Goal: Task Accomplishment & Management: Complete application form

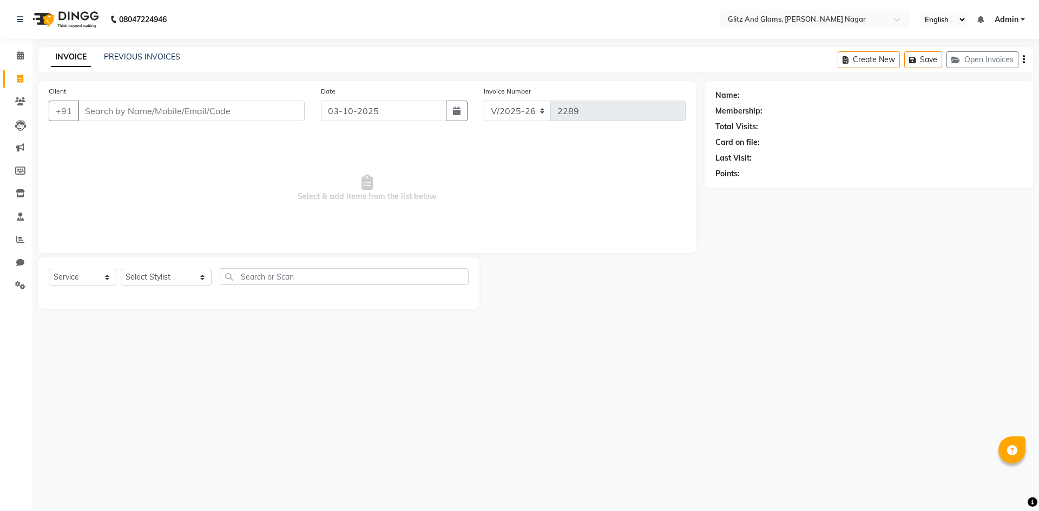
select select "service"
click at [154, 51] on div "INVOICE PREVIOUS INVOICES Create New Save Open Invoices" at bounding box center [536, 59] width 996 height 25
click at [163, 61] on link "PREVIOUS INVOICES" at bounding box center [142, 57] width 76 height 10
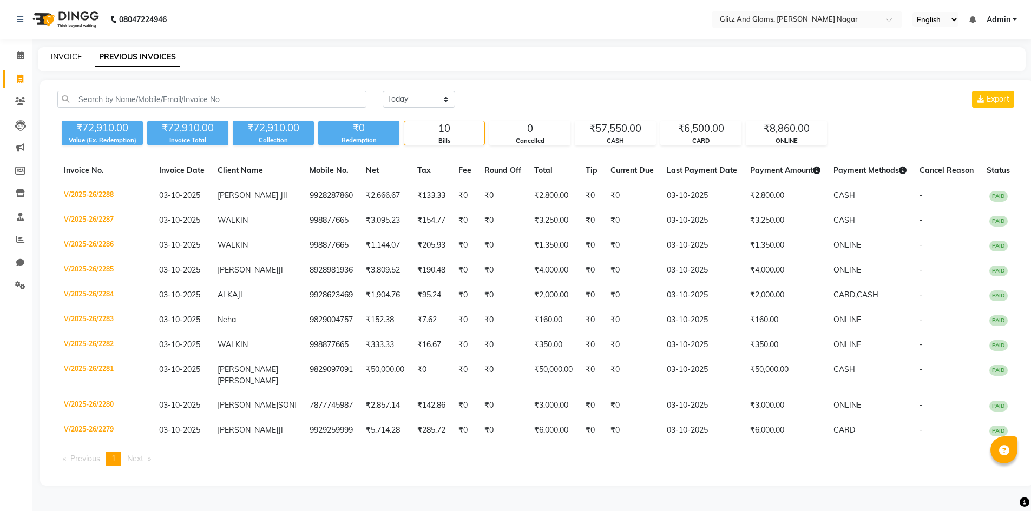
click at [59, 60] on link "INVOICE" at bounding box center [66, 57] width 31 height 10
select select "service"
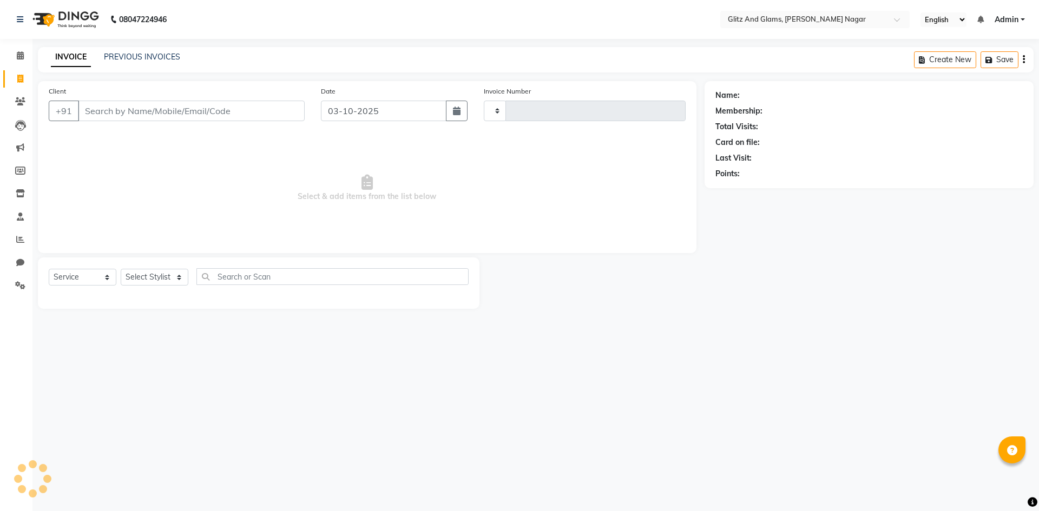
type input "2289"
select select "8316"
click at [208, 110] on input "Client" at bounding box center [191, 111] width 227 height 21
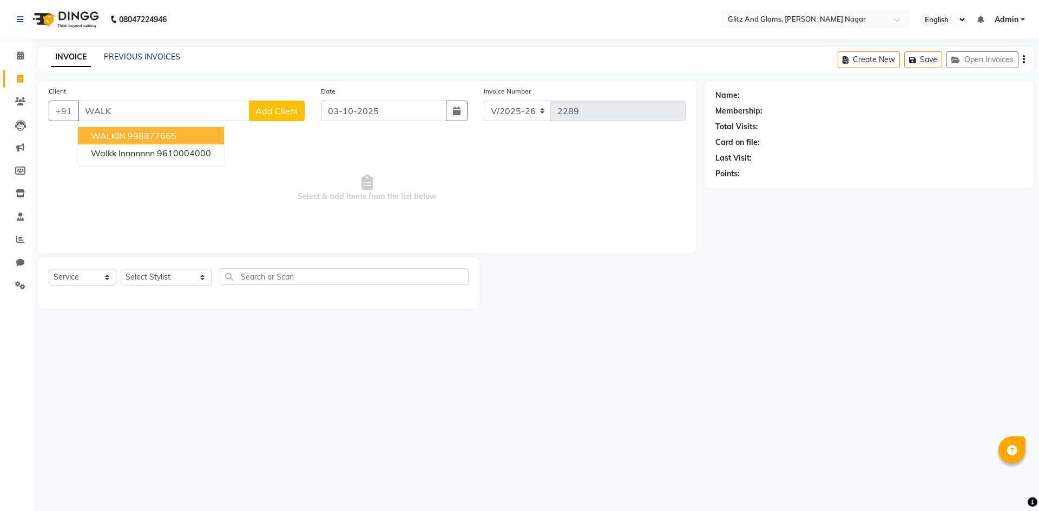
click at [166, 132] on ngb-highlight "998877665" at bounding box center [152, 135] width 49 height 11
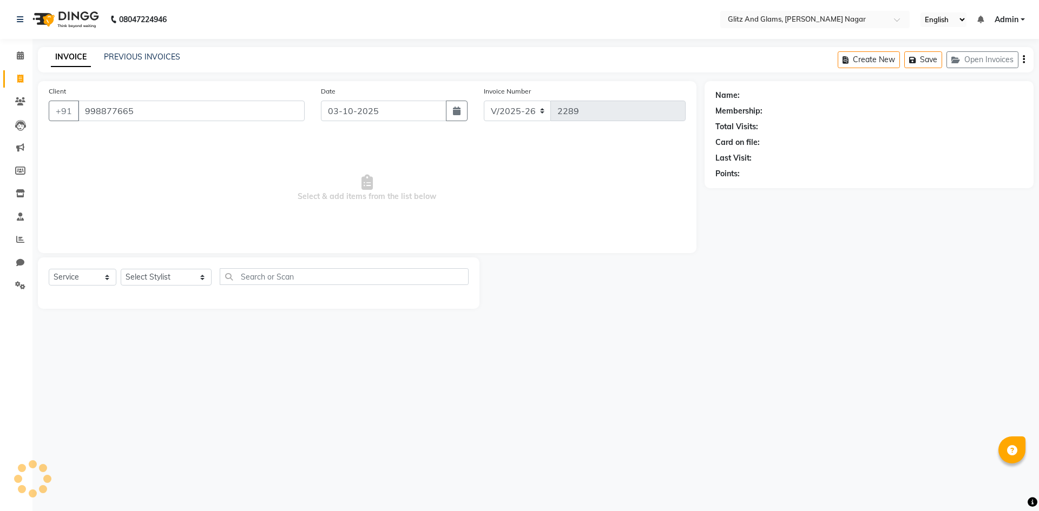
type input "998877665"
select select "1: Object"
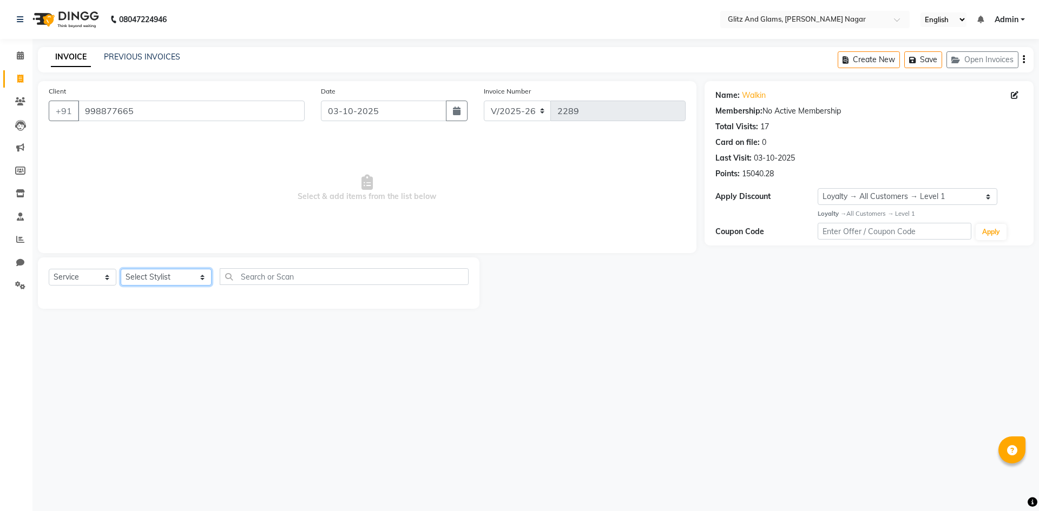
click at [197, 277] on select "Select Stylist [PERSON_NAME] [PERSON_NAME] ANKIT ASHOK ATO [PERSON_NAME] CHETAN…" at bounding box center [166, 277] width 91 height 17
select select "87738"
click at [121, 269] on select "Select Stylist [PERSON_NAME] [PERSON_NAME] ANKIT ASHOK ATO [PERSON_NAME] CHETAN…" at bounding box center [166, 277] width 91 height 17
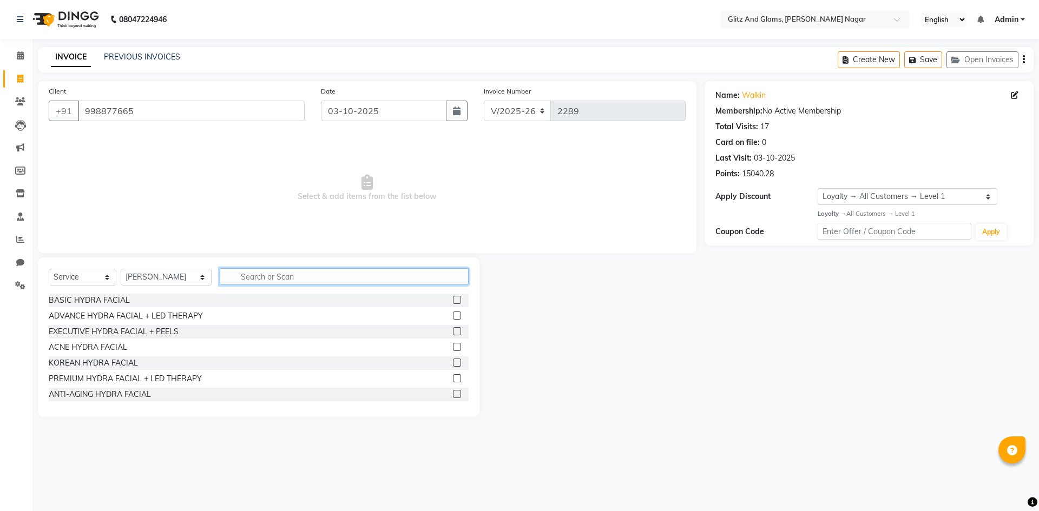
click at [263, 281] on input "text" at bounding box center [344, 276] width 249 height 17
type input "NAIL"
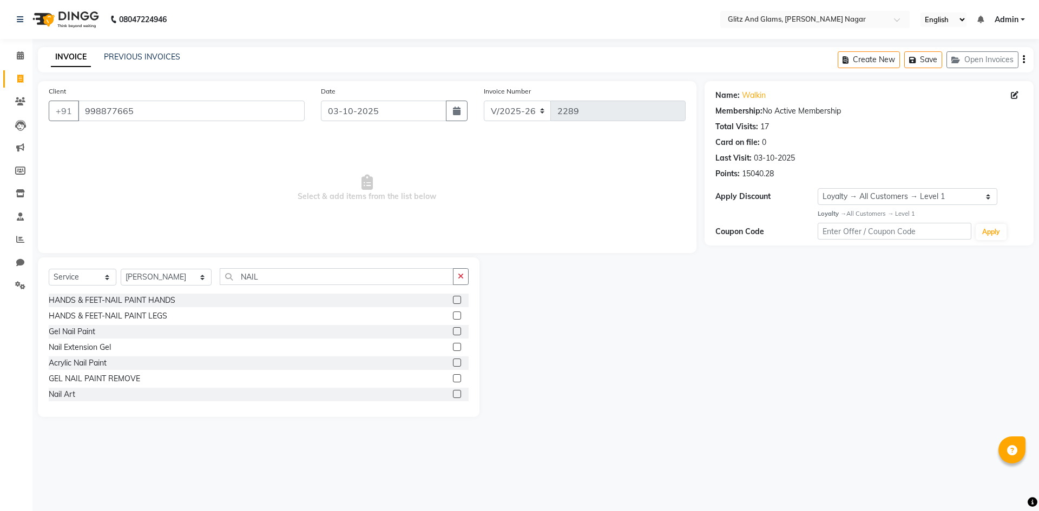
click at [453, 346] on label at bounding box center [457, 347] width 8 height 8
click at [453, 346] on input "checkbox" at bounding box center [456, 347] width 7 height 7
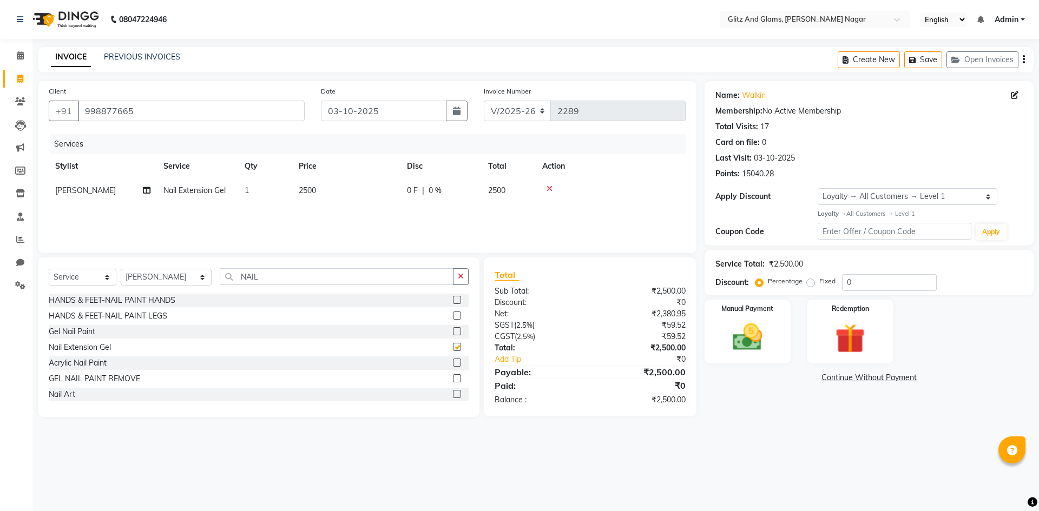
checkbox input "false"
click at [350, 198] on td "2500" at bounding box center [346, 191] width 108 height 24
select select "87738"
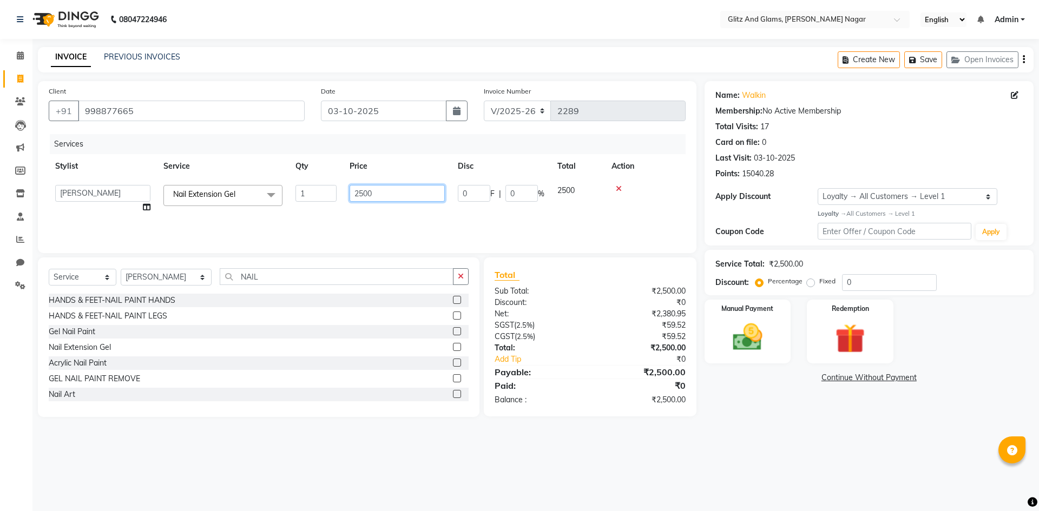
click at [389, 193] on input "2500" at bounding box center [397, 193] width 95 height 17
type input "2"
type input "3500"
click at [378, 215] on div "Services Stylist Service Qty Price Disc Total Action [PERSON_NAME] [PERSON_NAME…" at bounding box center [367, 188] width 637 height 108
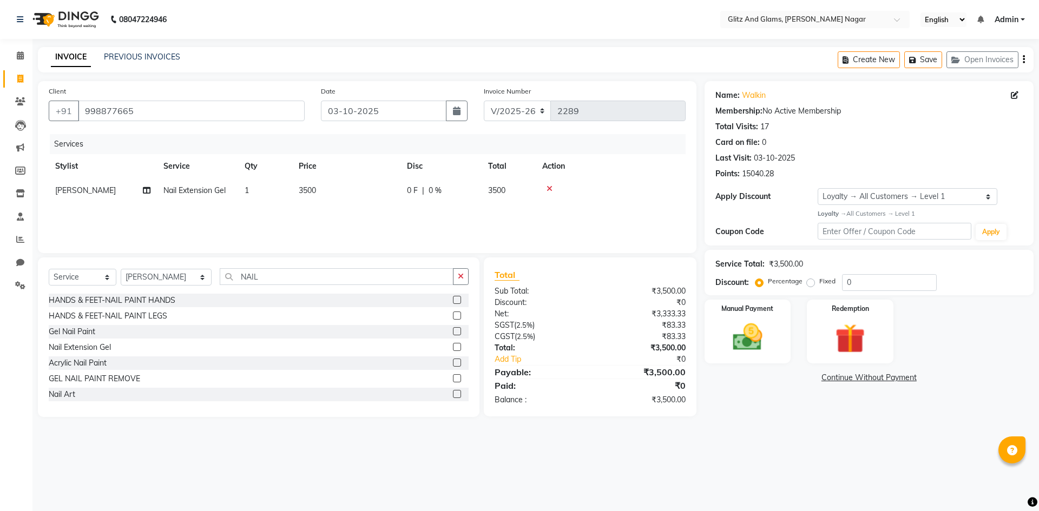
click at [189, 268] on div "Select Service Product Membership Package Voucher Prepaid Gift Card Select Styl…" at bounding box center [259, 280] width 420 height 25
click at [189, 275] on select "Select Stylist [PERSON_NAME] [PERSON_NAME] ANKIT ASHOK ATO [PERSON_NAME] CHETAN…" at bounding box center [166, 277] width 91 height 17
select select "83591"
click at [121, 269] on select "Select Stylist [PERSON_NAME] [PERSON_NAME] ANKIT ASHOK ATO [PERSON_NAME] CHETAN…" at bounding box center [166, 277] width 91 height 17
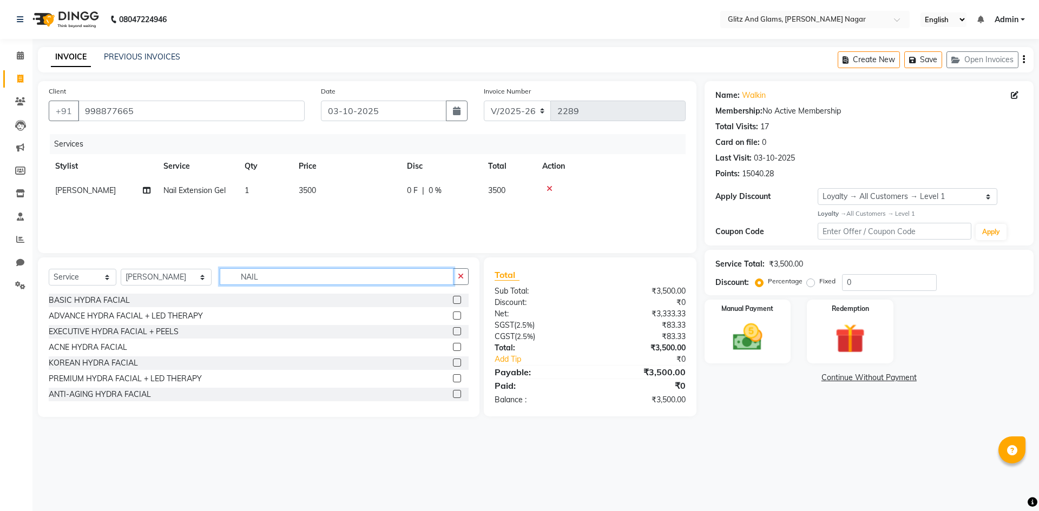
click at [274, 277] on input "NAIL" at bounding box center [337, 276] width 234 height 17
type input "N"
type input "PEDI"
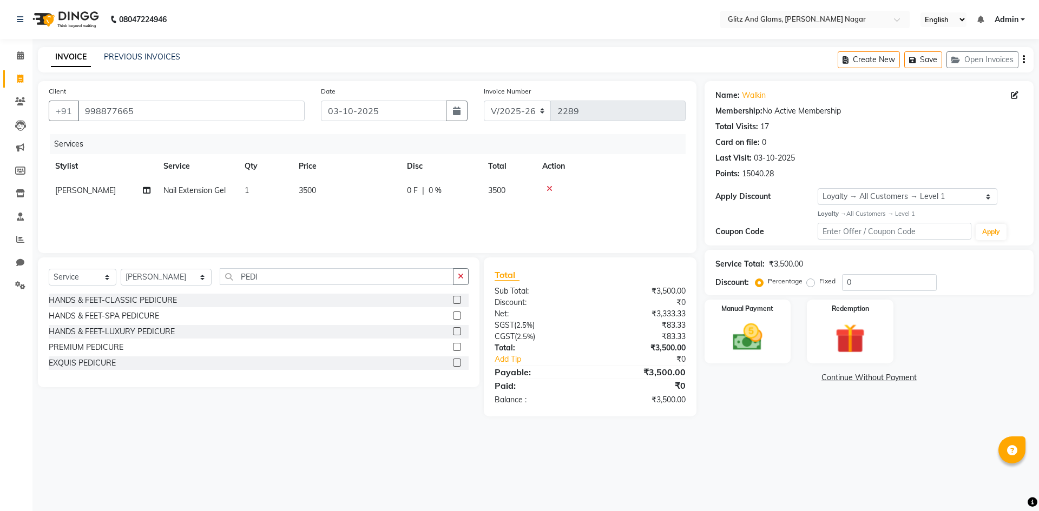
click at [457, 313] on label at bounding box center [457, 316] width 8 height 8
click at [457, 313] on input "checkbox" at bounding box center [456, 316] width 7 height 7
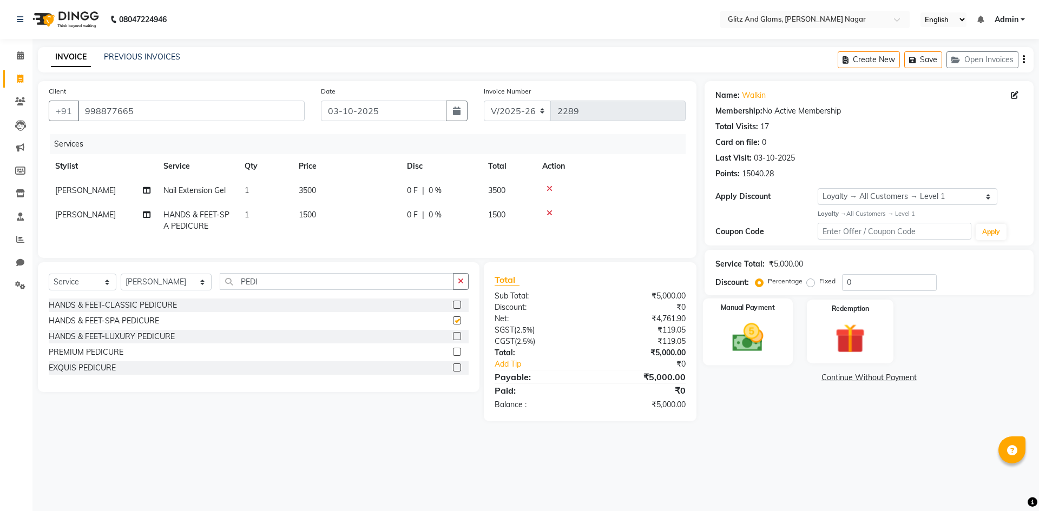
checkbox input "false"
click at [754, 333] on img at bounding box center [748, 338] width 50 height 36
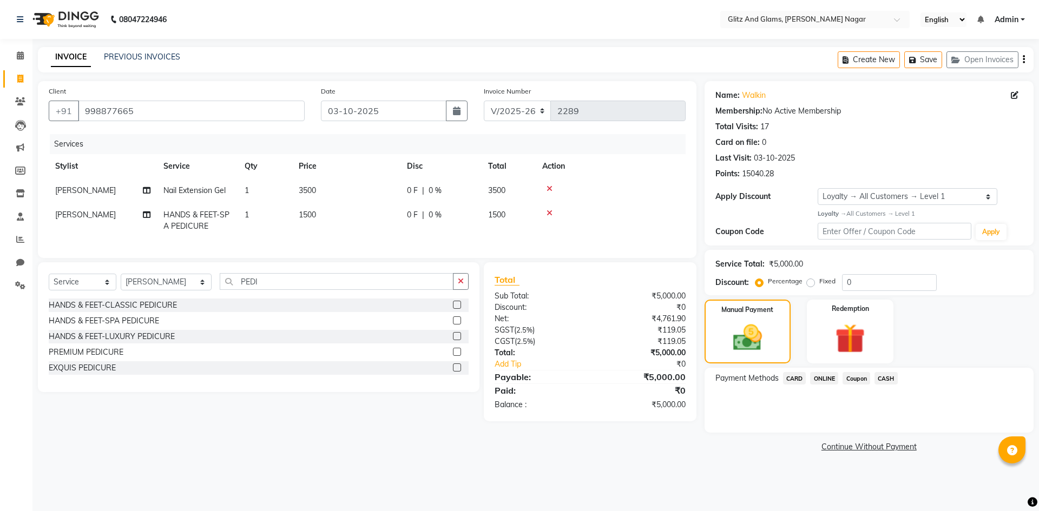
click at [832, 377] on span "ONLINE" at bounding box center [824, 378] width 28 height 12
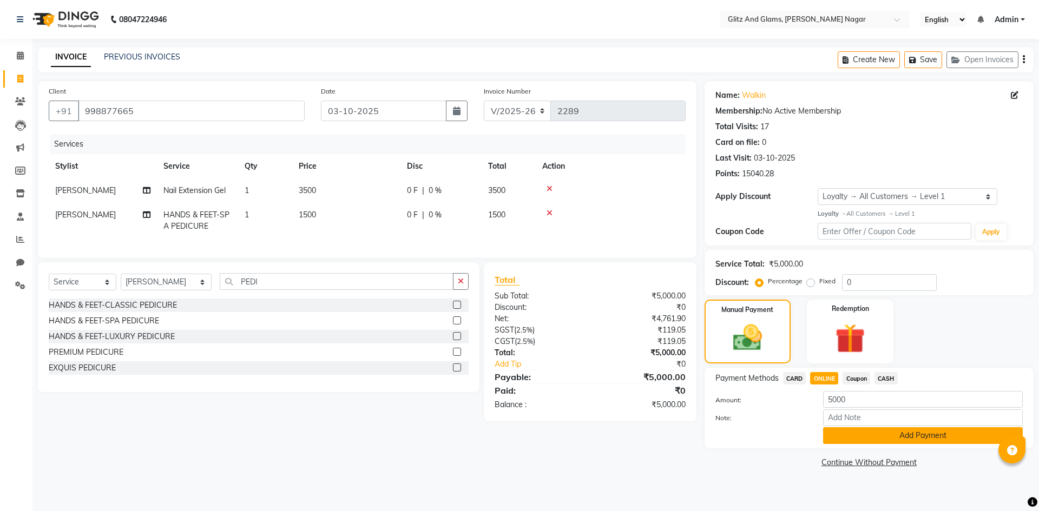
click at [836, 434] on button "Add Payment" at bounding box center [923, 436] width 200 height 17
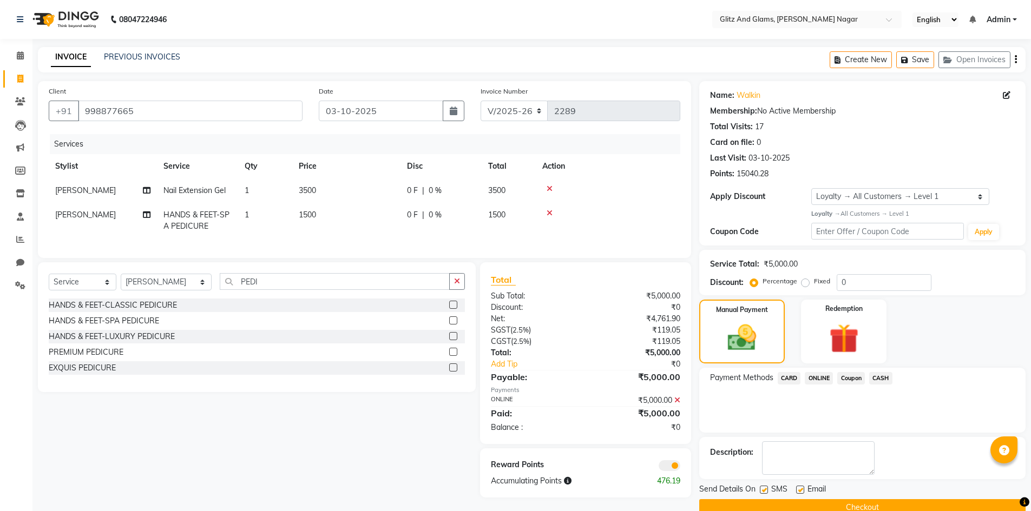
click at [829, 507] on button "Checkout" at bounding box center [862, 508] width 326 height 17
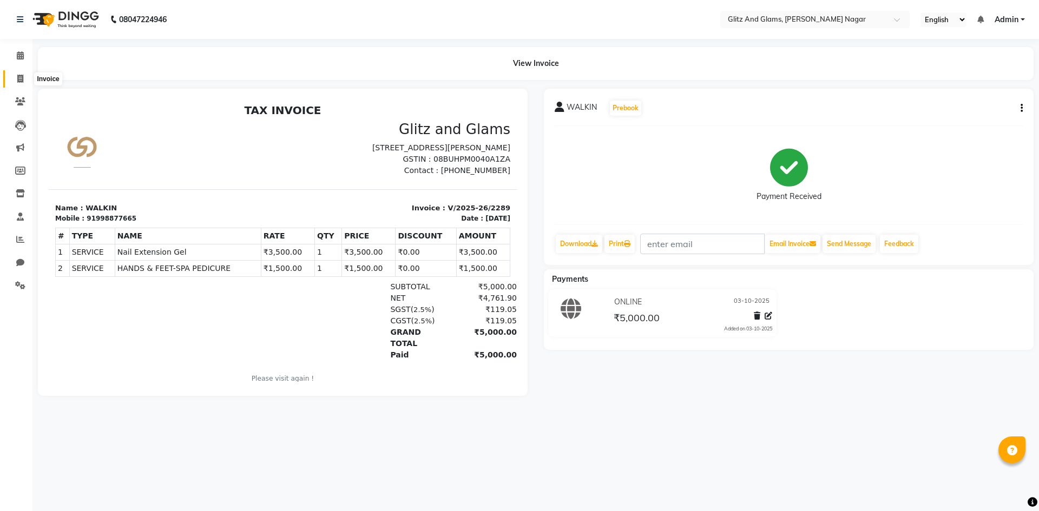
click at [18, 75] on icon at bounding box center [20, 79] width 6 height 8
select select "service"
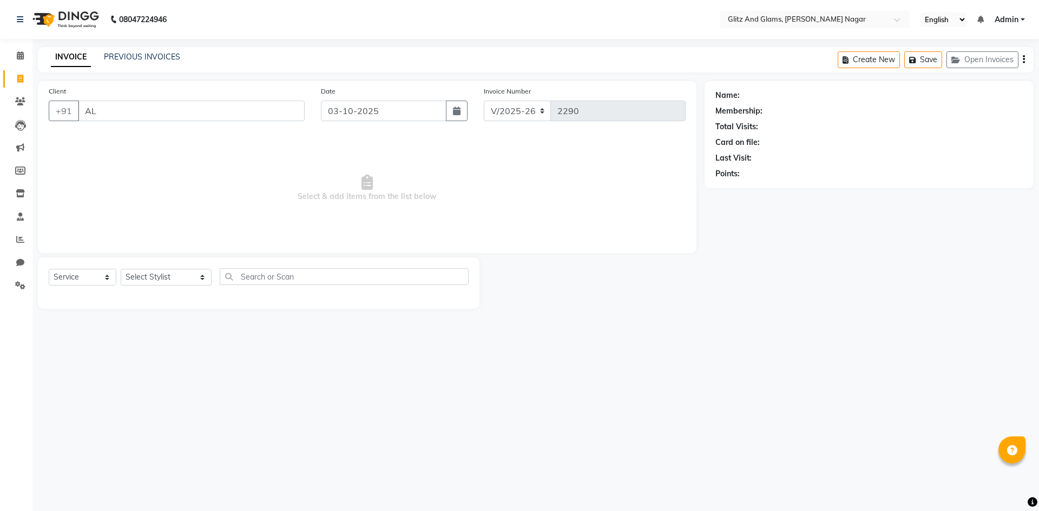
type input "A"
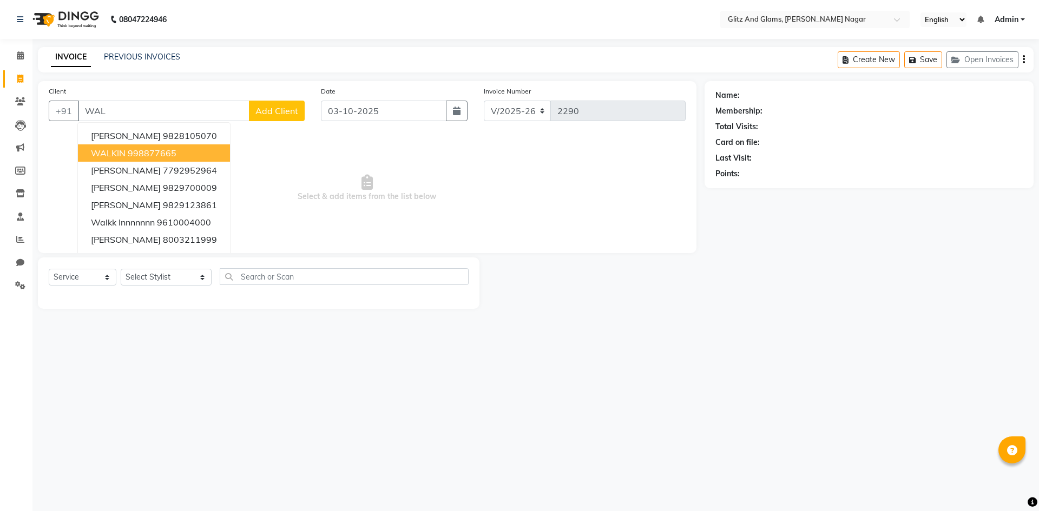
click at [188, 148] on button "WALKIN 998877665" at bounding box center [154, 153] width 152 height 17
type input "998877665"
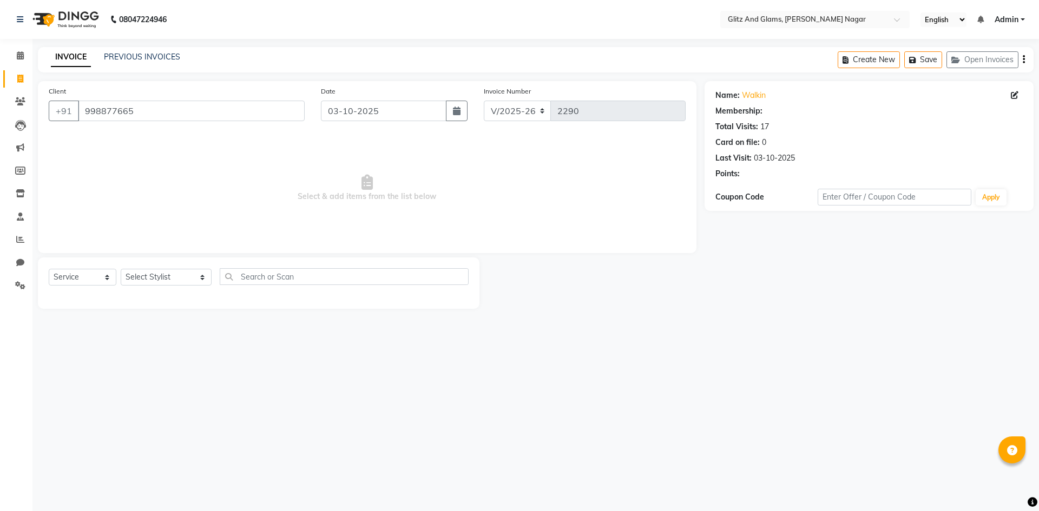
select select "1: Object"
click at [196, 273] on select "Select Stylist [PERSON_NAME] [PERSON_NAME] ANKIT ASHOK ATO [PERSON_NAME] CHETAN…" at bounding box center [166, 277] width 91 height 17
select select "80524"
click at [121, 269] on select "Select Stylist [PERSON_NAME] [PERSON_NAME] ANKIT ASHOK ATO [PERSON_NAME] CHETAN…" at bounding box center [166, 277] width 91 height 17
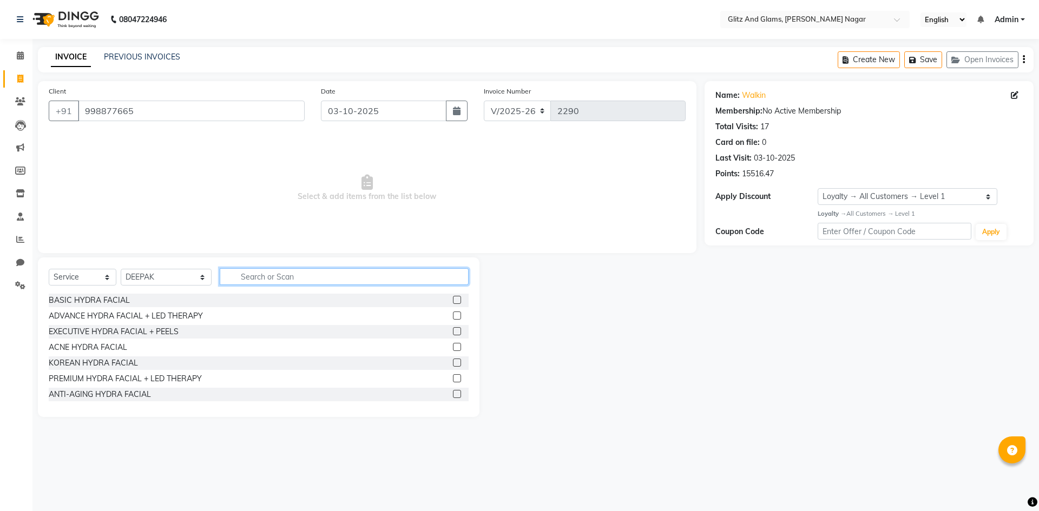
click at [278, 268] on input "text" at bounding box center [344, 276] width 249 height 17
type input "HAIR"
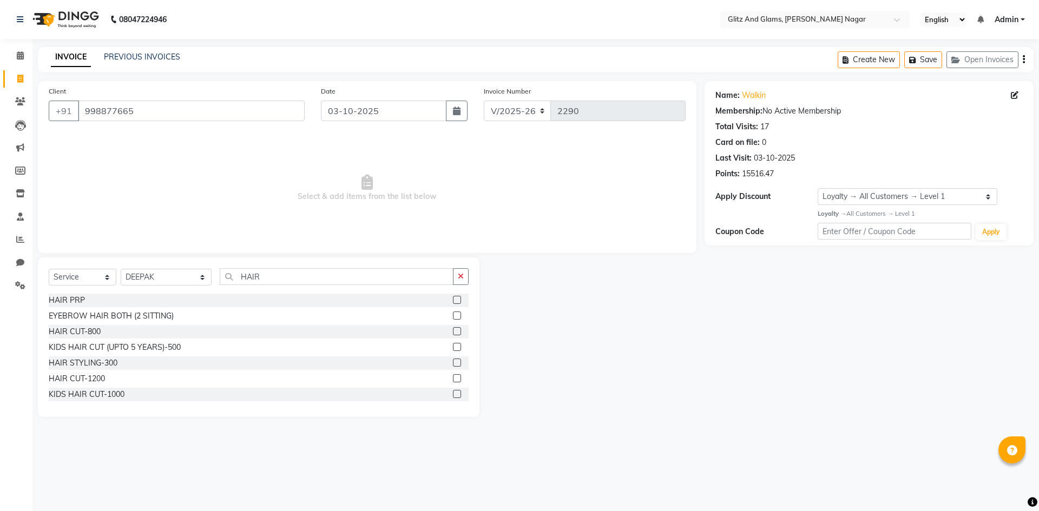
click at [453, 331] on label at bounding box center [457, 331] width 8 height 8
click at [453, 331] on input "checkbox" at bounding box center [456, 332] width 7 height 7
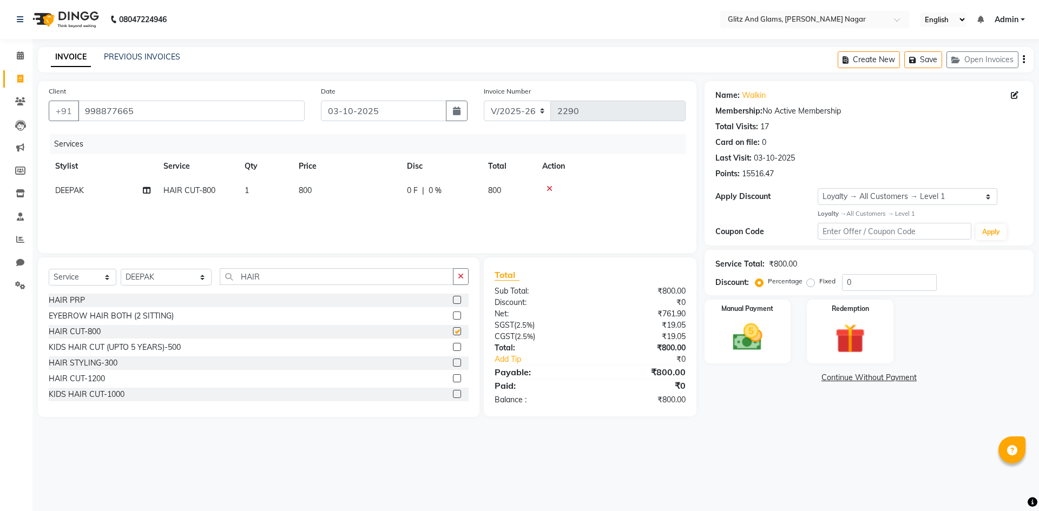
checkbox input "false"
click at [363, 281] on input "HAIR" at bounding box center [337, 276] width 234 height 17
type input "H"
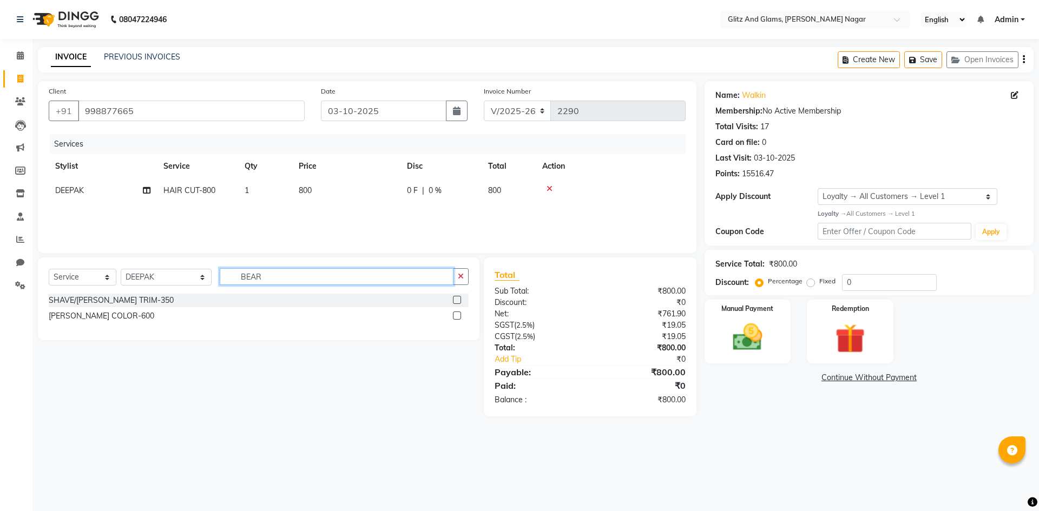
type input "BEAR"
click at [458, 302] on label at bounding box center [457, 300] width 8 height 8
click at [458, 302] on input "checkbox" at bounding box center [456, 300] width 7 height 7
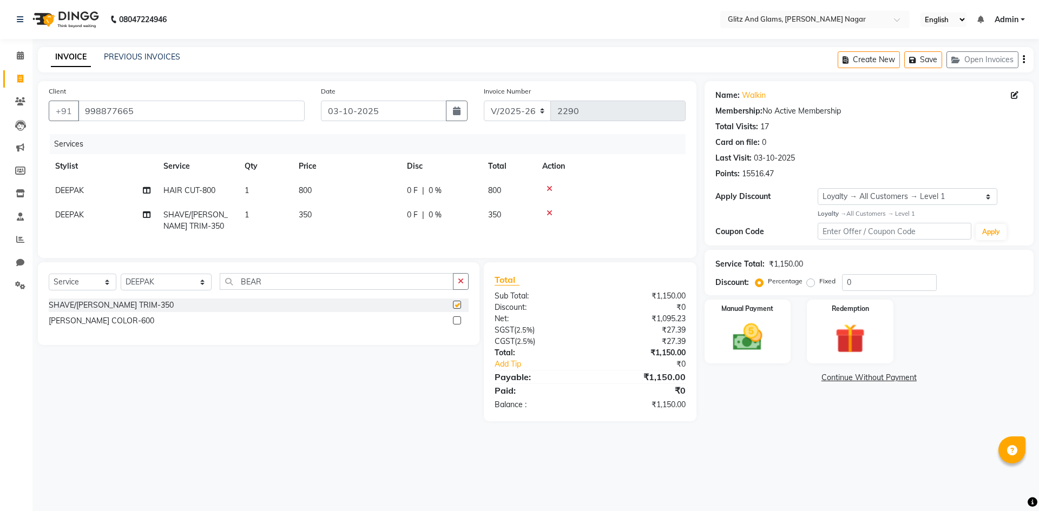
checkbox input "false"
click at [333, 218] on td "350" at bounding box center [346, 221] width 108 height 36
select select "80524"
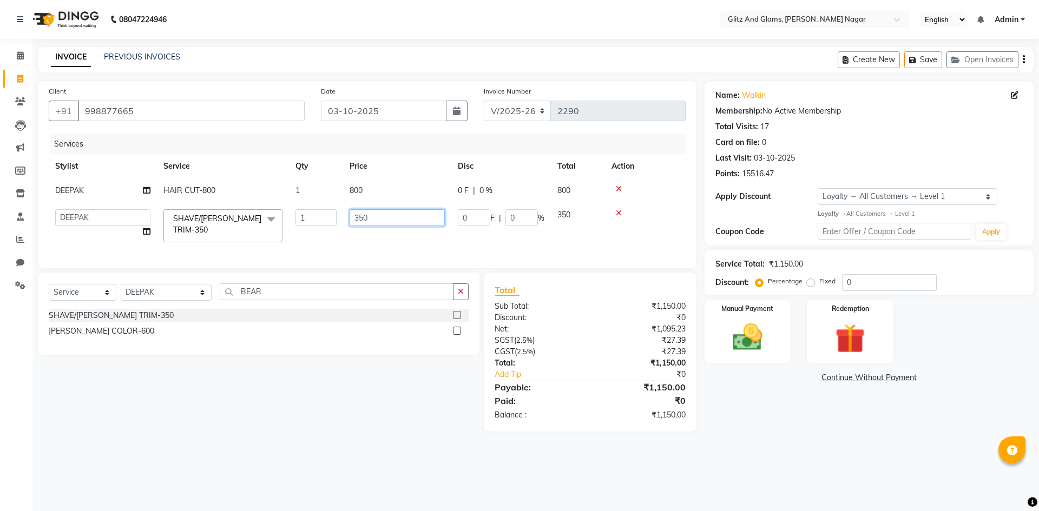
click at [405, 214] on input "350" at bounding box center [397, 217] width 95 height 17
type input "3"
drag, startPoint x: 404, startPoint y: 216, endPoint x: 397, endPoint y: 217, distance: 7.1
drag, startPoint x: 397, startPoint y: 217, endPoint x: 378, endPoint y: 219, distance: 18.5
click at [378, 219] on input "50" at bounding box center [397, 217] width 95 height 17
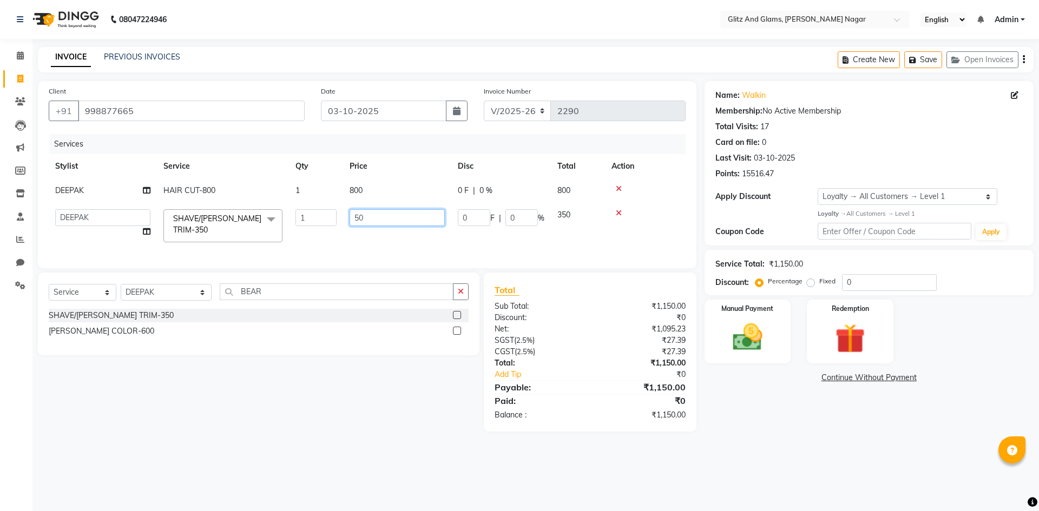
click at [378, 219] on input "50" at bounding box center [397, 217] width 95 height 17
type input "500"
click at [462, 245] on div "Services Stylist Service Qty Price Disc Total Action DEEPAK HAIR CUT-800 1 800 …" at bounding box center [367, 195] width 637 height 123
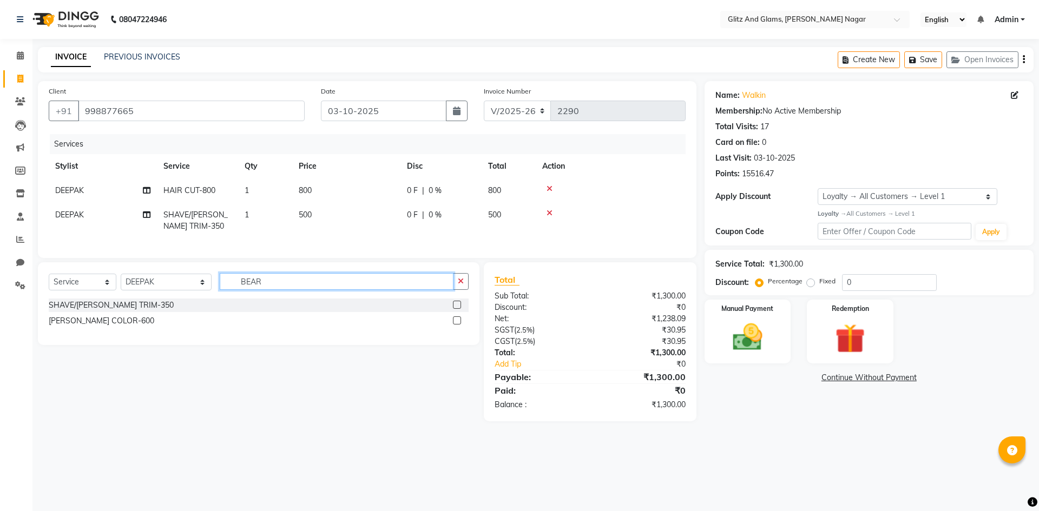
click at [441, 285] on input "BEAR" at bounding box center [337, 281] width 234 height 17
type input "B"
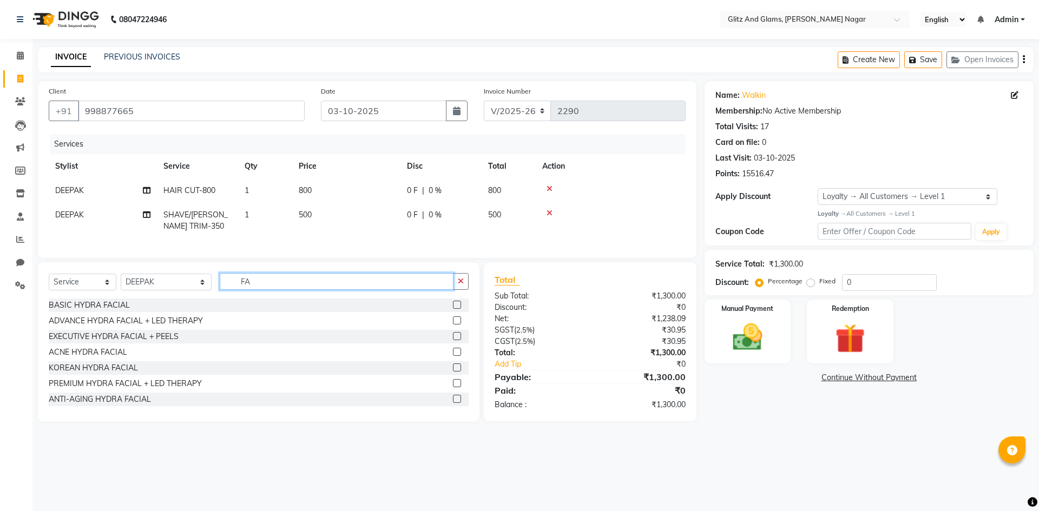
type input "F"
type input "PR"
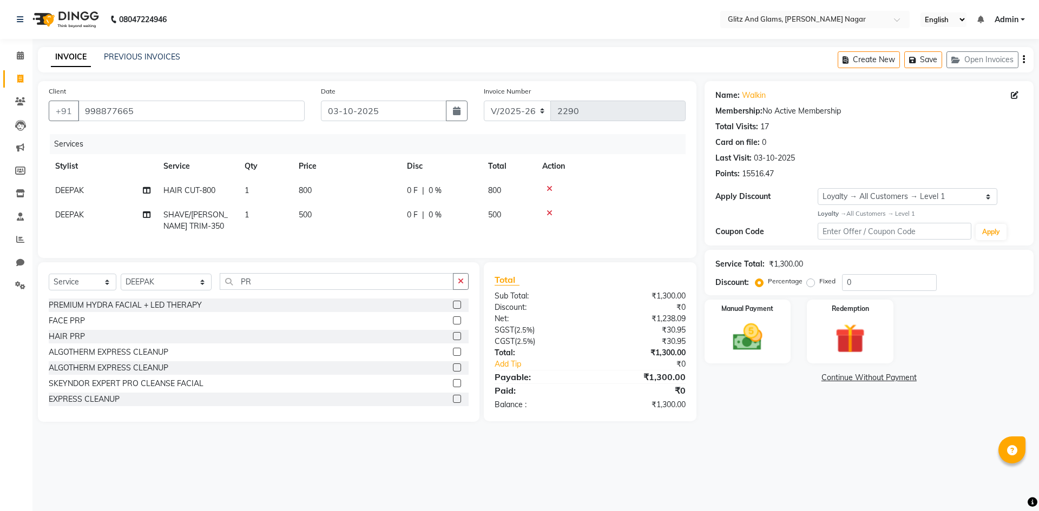
click at [453, 309] on label at bounding box center [457, 305] width 8 height 8
click at [453, 309] on input "checkbox" at bounding box center [456, 305] width 7 height 7
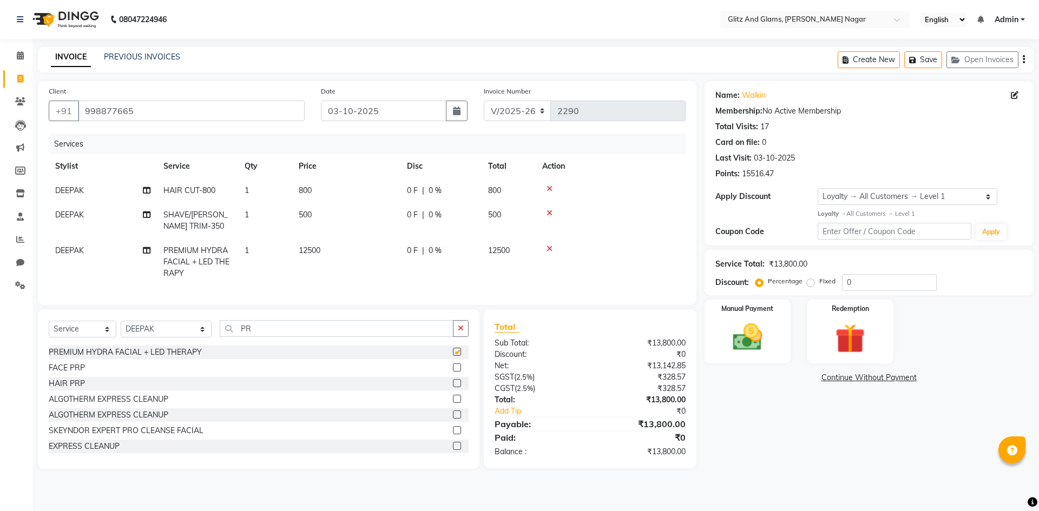
checkbox input "false"
click at [351, 242] on td "12500" at bounding box center [346, 262] width 108 height 47
select select "80524"
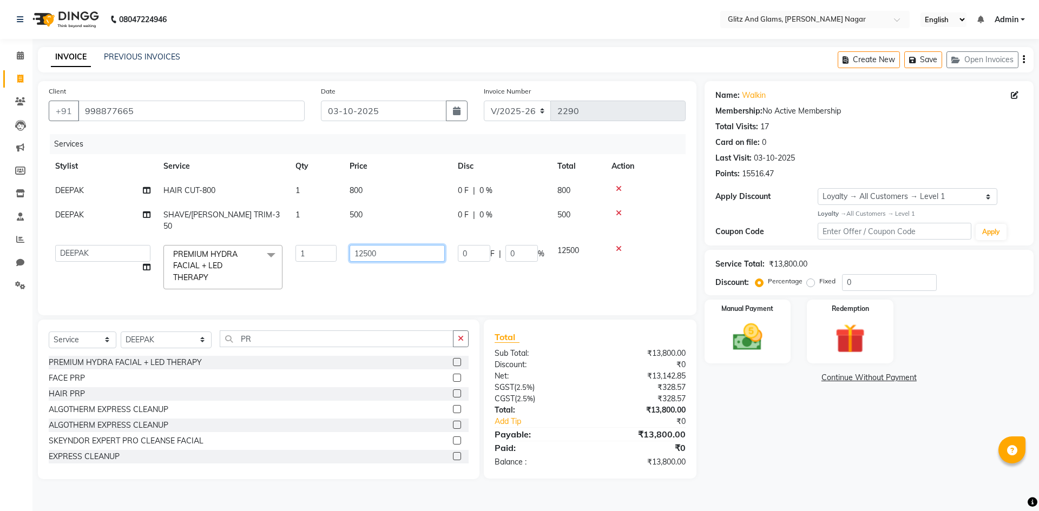
click at [389, 245] on input "12500" at bounding box center [397, 253] width 95 height 17
type input "1"
type input "4600"
click at [403, 267] on tr "[PERSON_NAME] [PERSON_NAME] ANKIT ASHOK ATO [PERSON_NAME] COUNTER SALE [PERSON_…" at bounding box center [367, 267] width 637 height 57
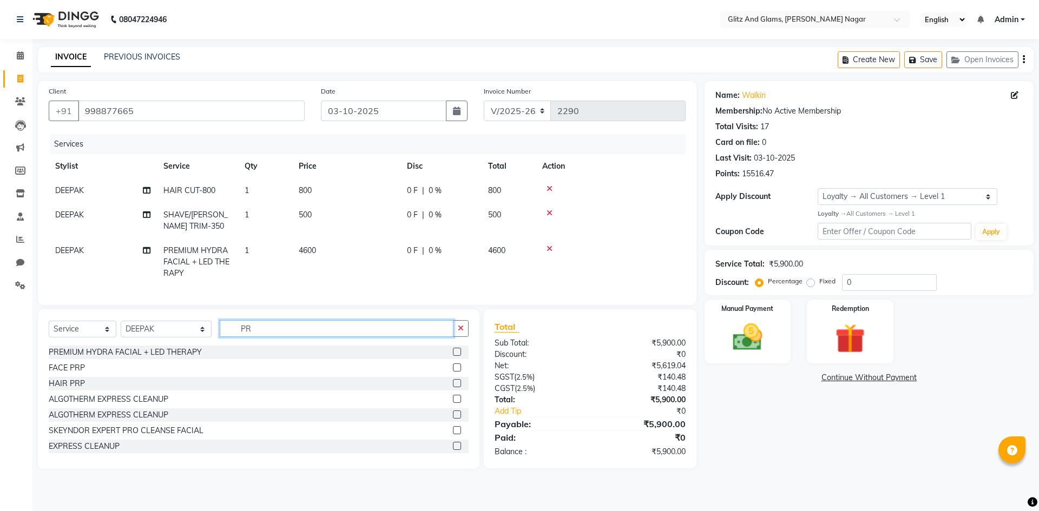
click at [294, 336] on input "PR" at bounding box center [337, 328] width 234 height 17
type input "P"
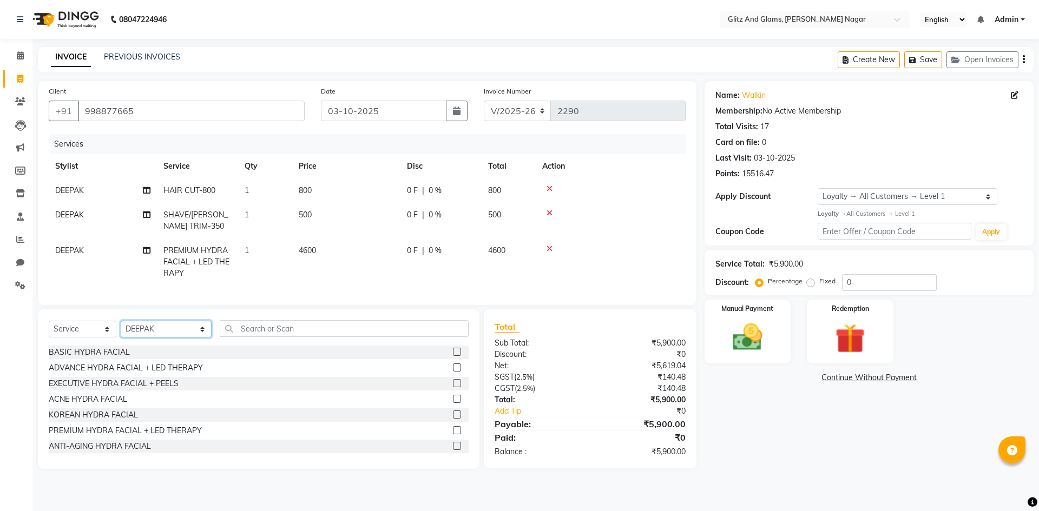
click at [185, 336] on select "Select Stylist [PERSON_NAME] [PERSON_NAME] ANKIT ASHOK ATO [PERSON_NAME] CHETAN…" at bounding box center [166, 329] width 91 height 17
select select "80529"
click at [121, 329] on select "Select Stylist [PERSON_NAME] [PERSON_NAME] ANKIT ASHOK ATO [PERSON_NAME] CHETAN…" at bounding box center [166, 329] width 91 height 17
click at [332, 333] on input "text" at bounding box center [344, 328] width 249 height 17
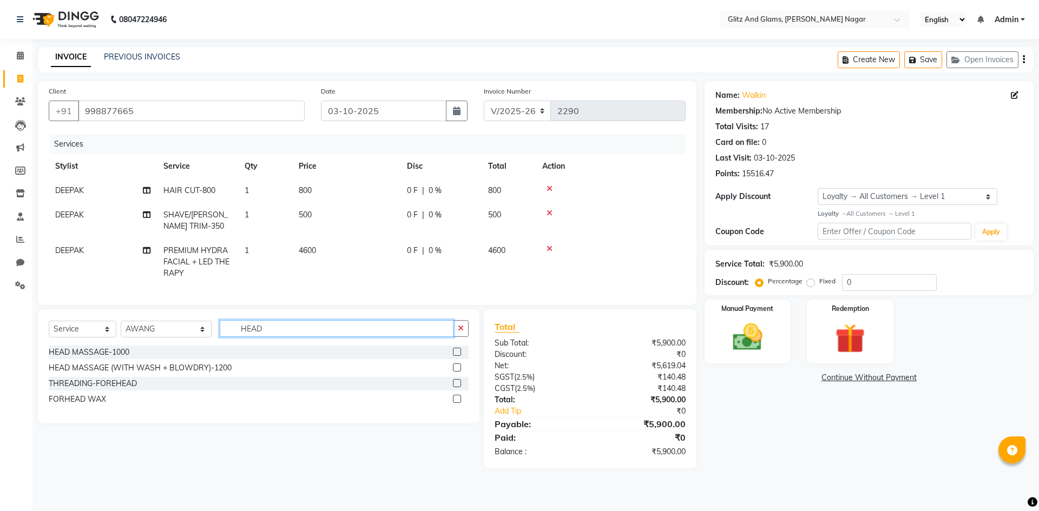
type input "HEAD"
click at [460, 356] on label at bounding box center [457, 352] width 8 height 8
click at [460, 356] on input "checkbox" at bounding box center [456, 352] width 7 height 7
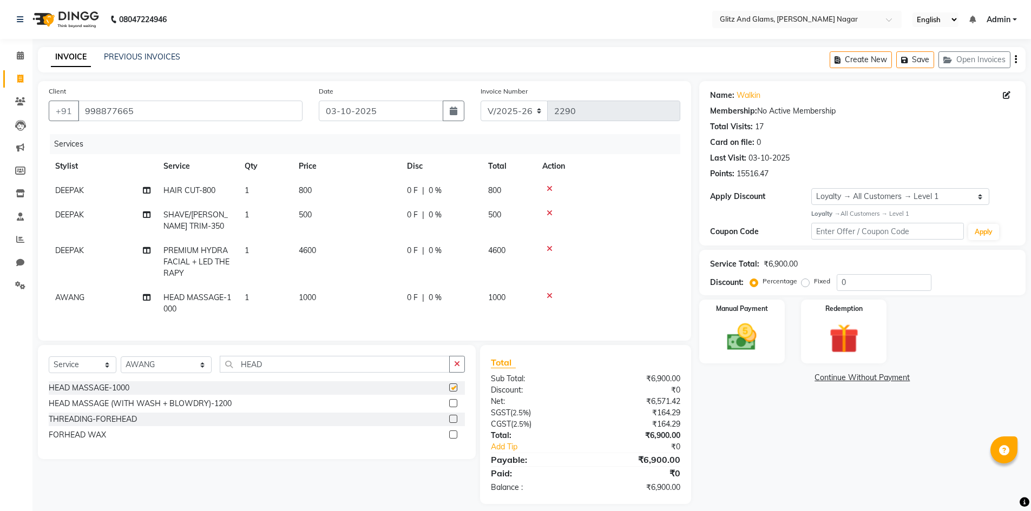
checkbox input "false"
click at [749, 342] on img at bounding box center [742, 337] width 50 height 35
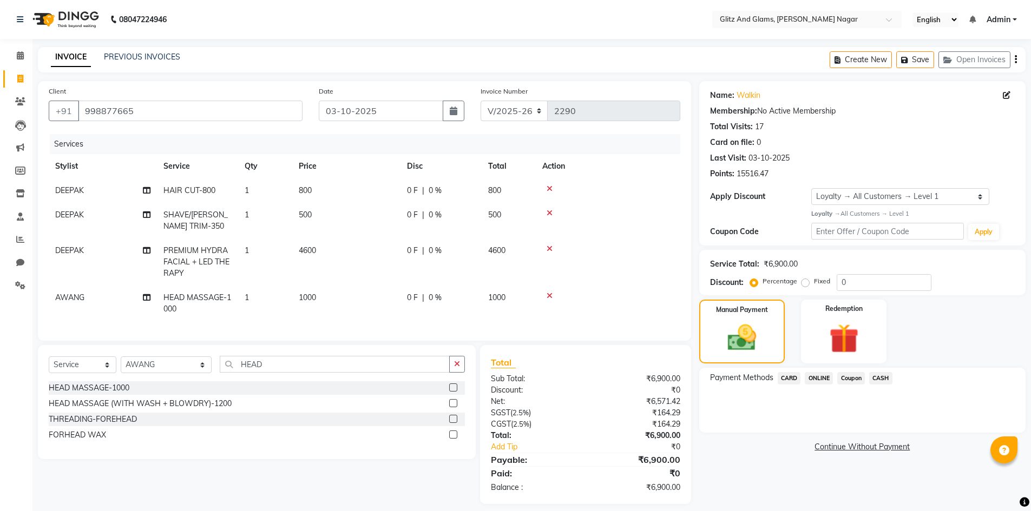
click at [818, 376] on span "ONLINE" at bounding box center [819, 378] width 28 height 12
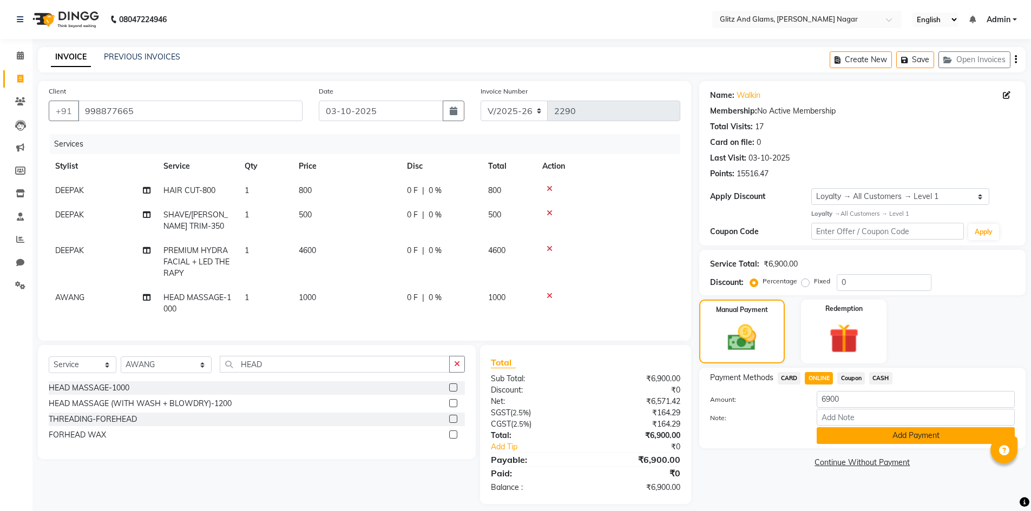
click at [834, 436] on button "Add Payment" at bounding box center [916, 436] width 198 height 17
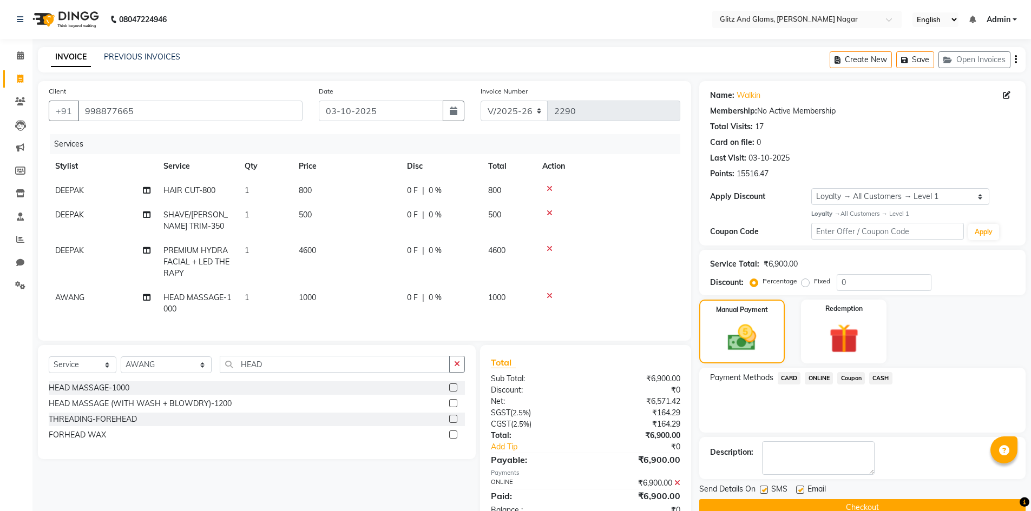
click at [835, 507] on button "Checkout" at bounding box center [862, 508] width 326 height 17
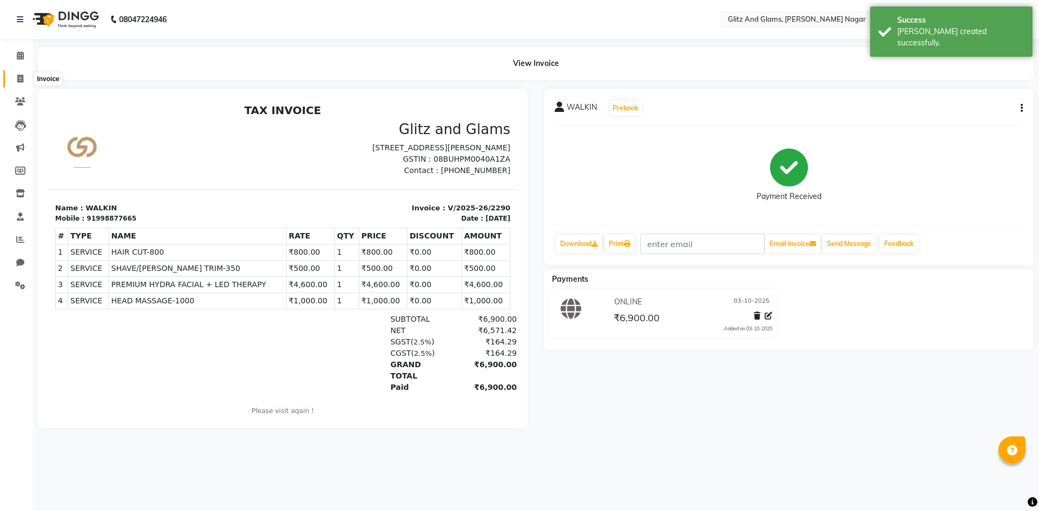
click at [21, 73] on span at bounding box center [20, 79] width 19 height 12
select select "service"
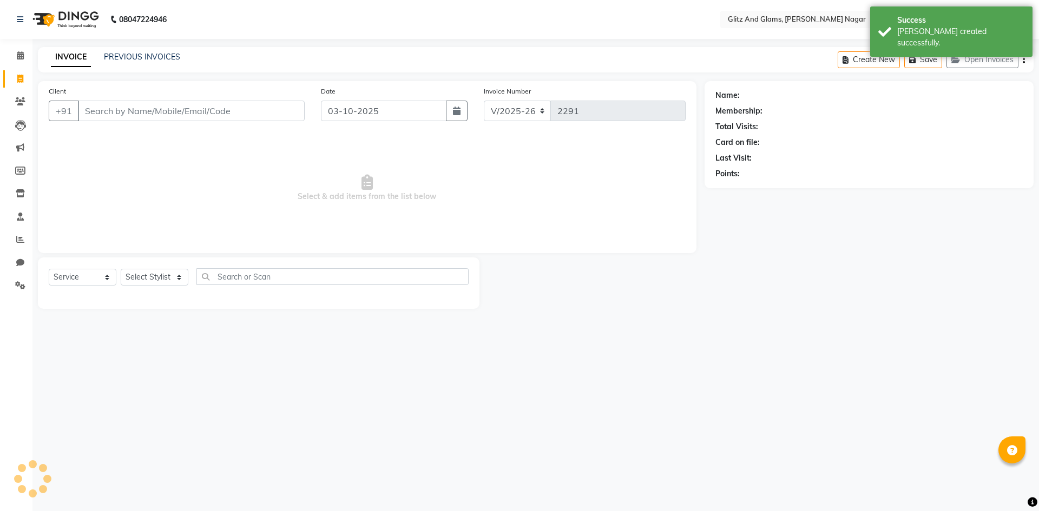
click at [168, 114] on input "Client" at bounding box center [191, 111] width 227 height 21
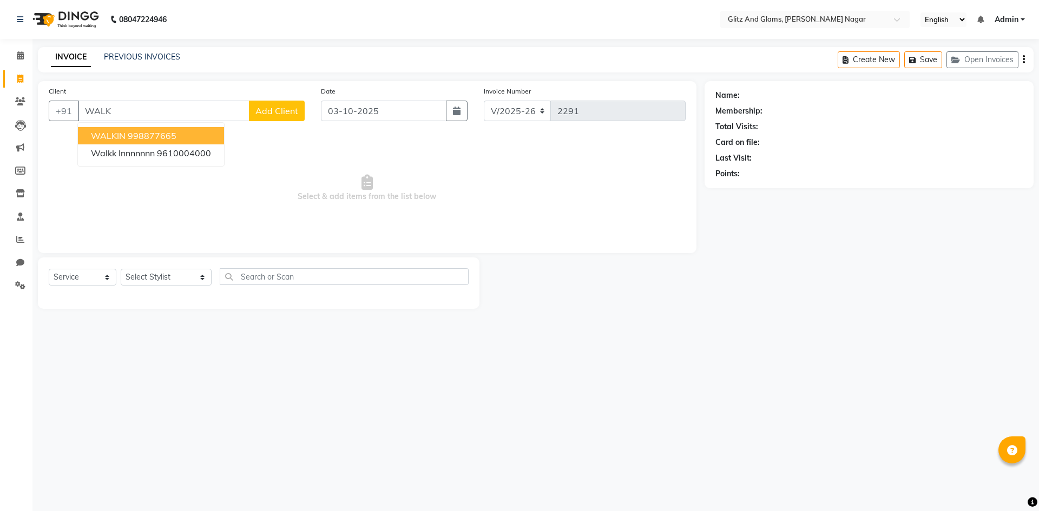
click at [173, 139] on ngb-highlight "998877665" at bounding box center [152, 135] width 49 height 11
type input "998877665"
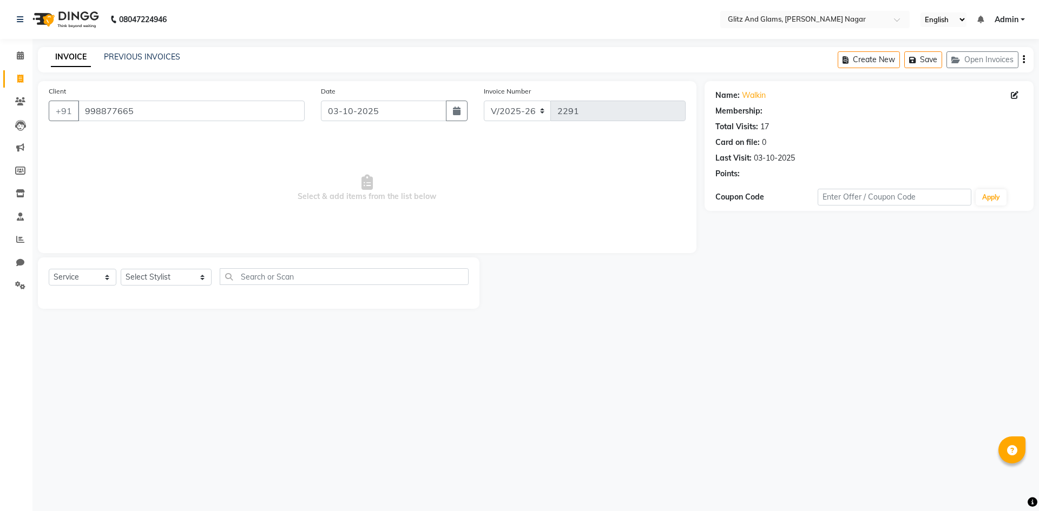
select select "1: Object"
click at [186, 277] on select "Select Stylist [PERSON_NAME] [PERSON_NAME] ANKIT ASHOK ATO [PERSON_NAME] CHETAN…" at bounding box center [166, 277] width 91 height 17
select select "80544"
click at [121, 269] on select "Select Stylist [PERSON_NAME] [PERSON_NAME] ANKIT ASHOK ATO [PERSON_NAME] CHETAN…" at bounding box center [166, 277] width 91 height 17
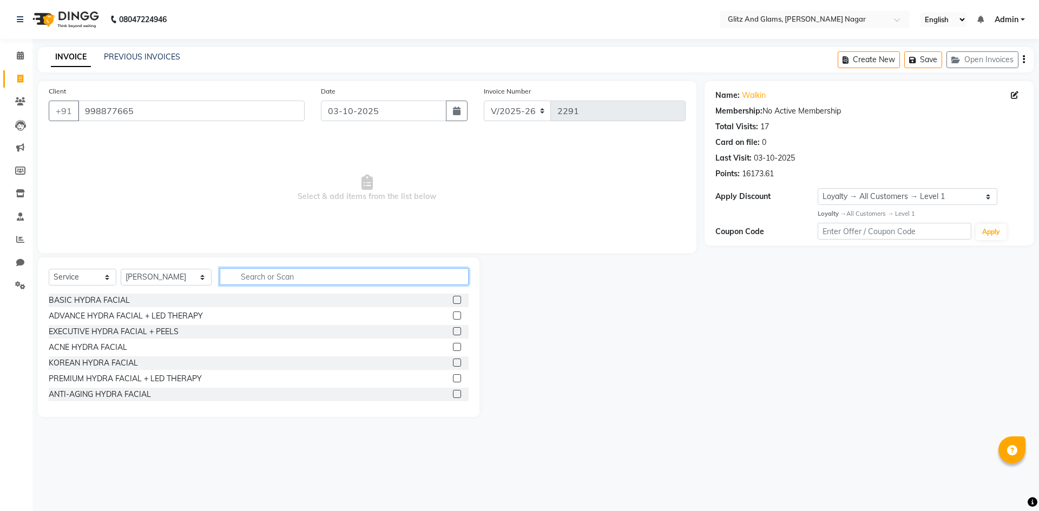
click at [263, 276] on input "text" at bounding box center [344, 276] width 249 height 17
type input "HAIR"
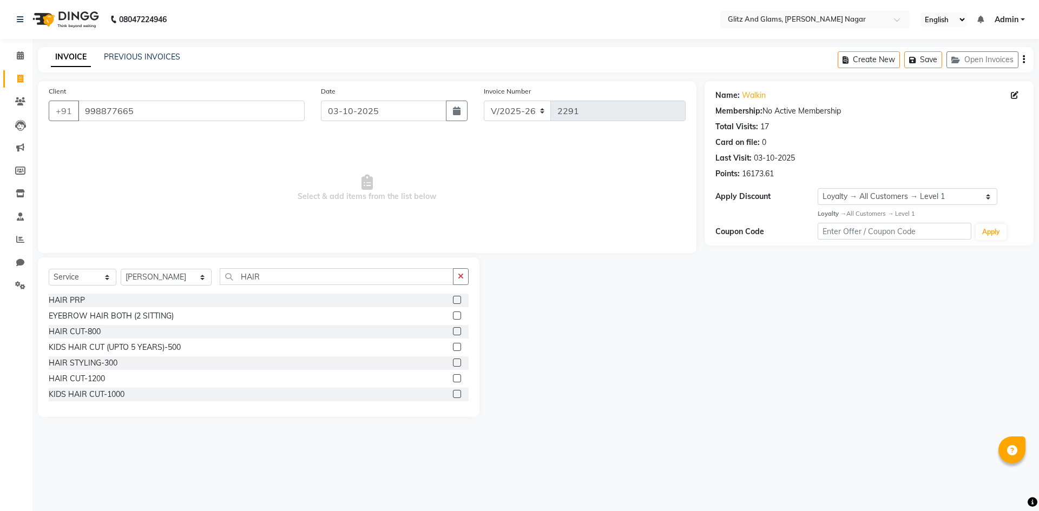
click at [453, 346] on label at bounding box center [457, 347] width 8 height 8
click at [453, 346] on input "checkbox" at bounding box center [456, 347] width 7 height 7
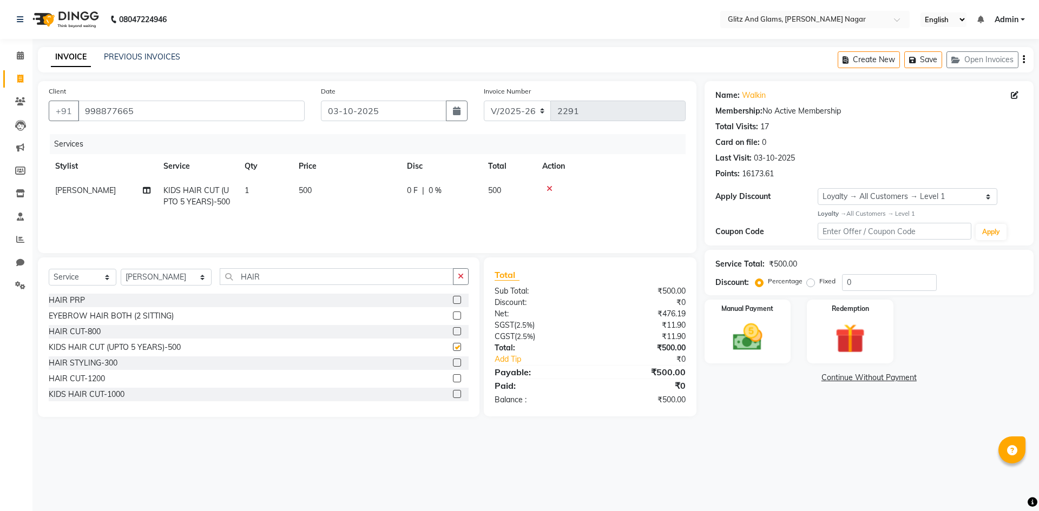
checkbox input "false"
click at [734, 339] on img at bounding box center [748, 338] width 50 height 36
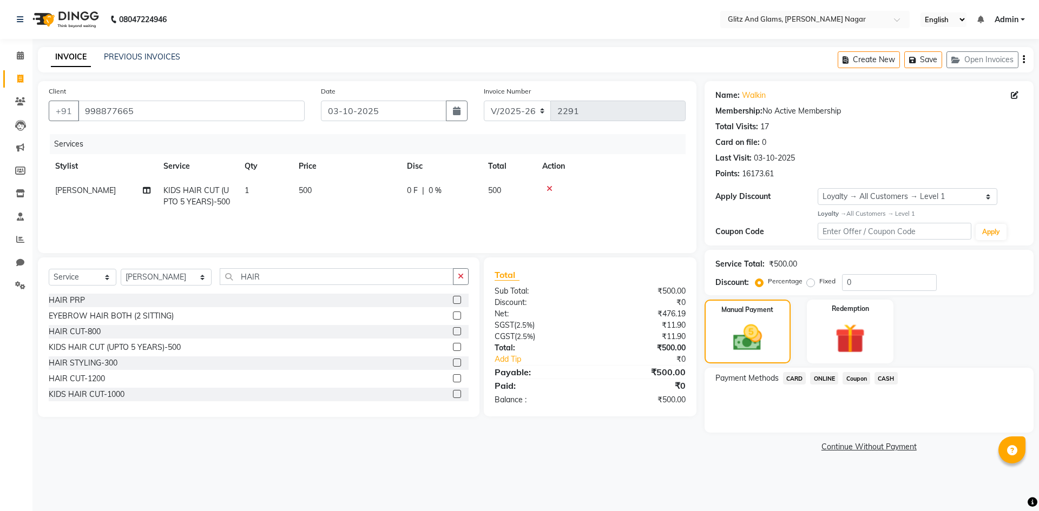
click at [894, 378] on span "CASH" at bounding box center [886, 378] width 23 height 12
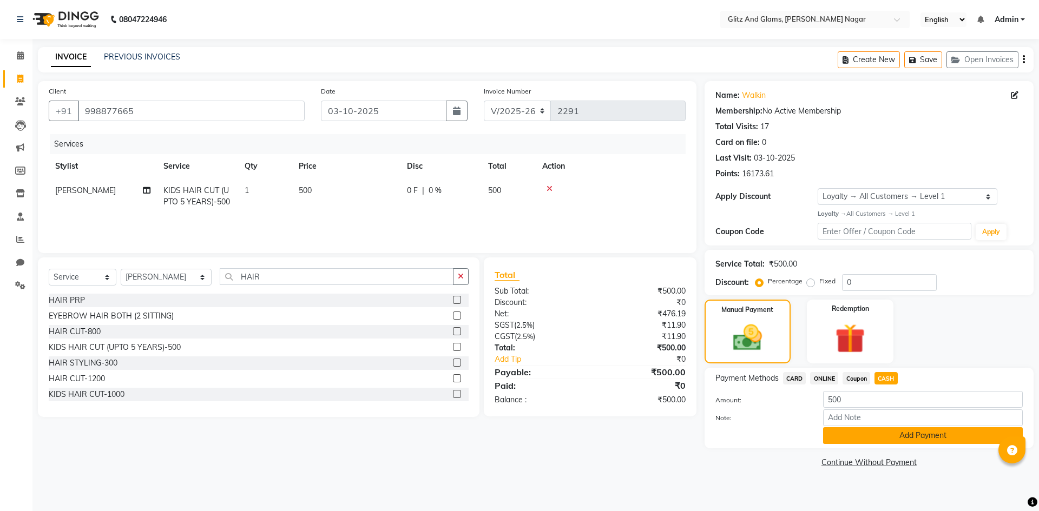
click at [905, 441] on button "Add Payment" at bounding box center [923, 436] width 200 height 17
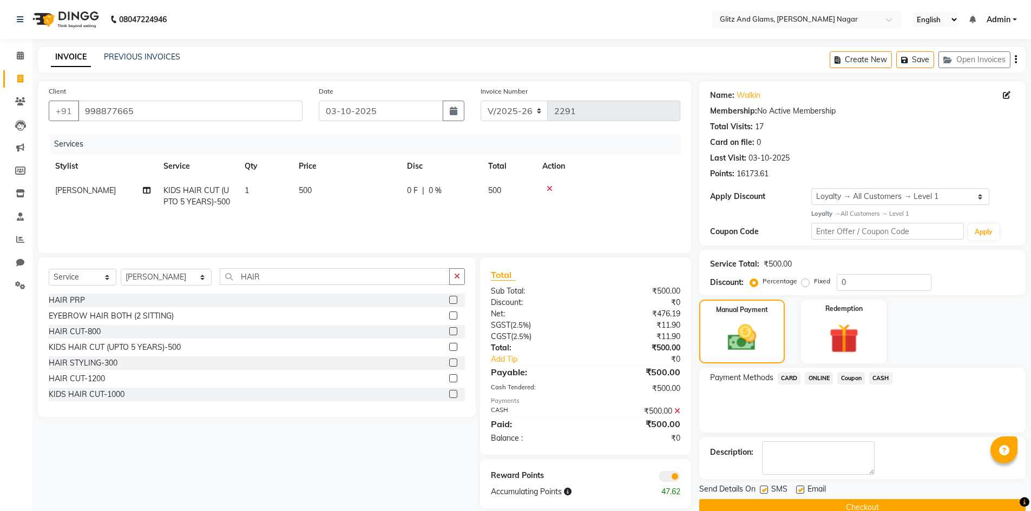
click at [881, 501] on button "Checkout" at bounding box center [862, 508] width 326 height 17
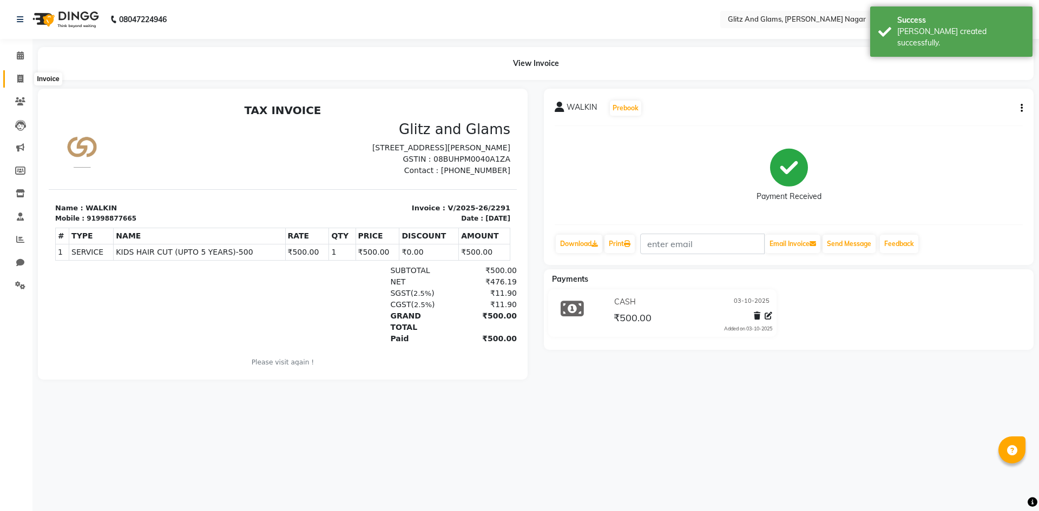
click at [21, 75] on icon at bounding box center [20, 79] width 6 height 8
select select "service"
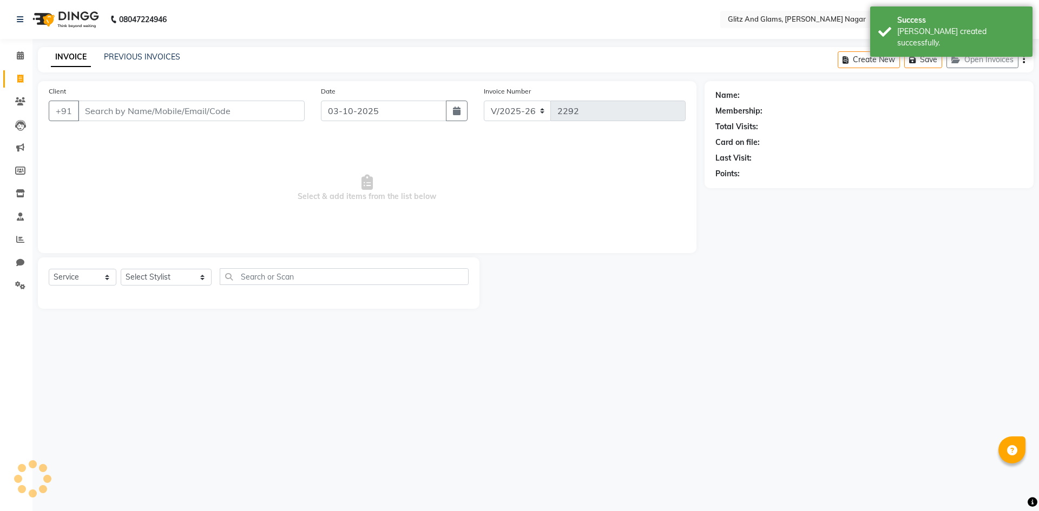
click at [130, 99] on div "Client +91" at bounding box center [177, 108] width 272 height 44
click at [132, 112] on input "Client" at bounding box center [191, 111] width 227 height 21
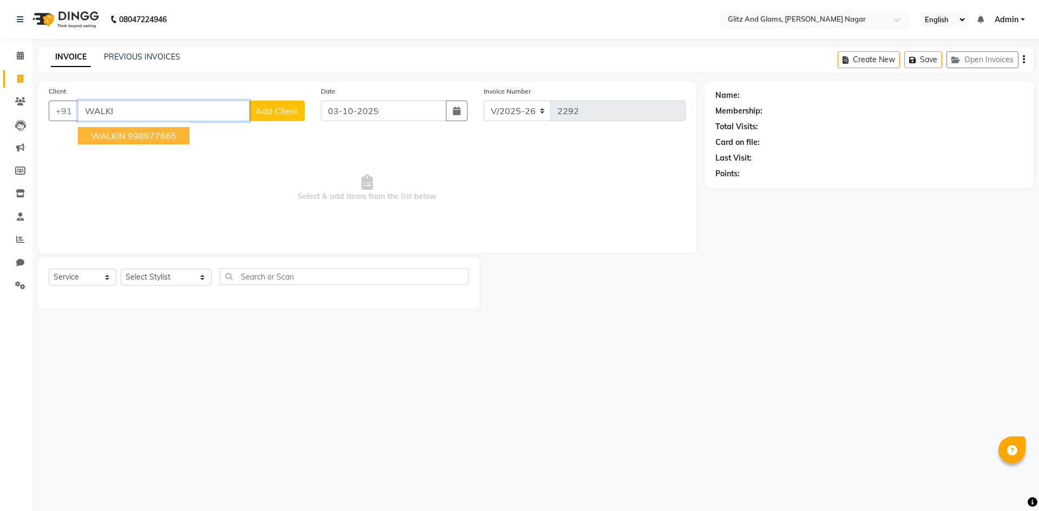
click at [135, 134] on ngb-highlight "998877665" at bounding box center [152, 135] width 49 height 11
type input "998877665"
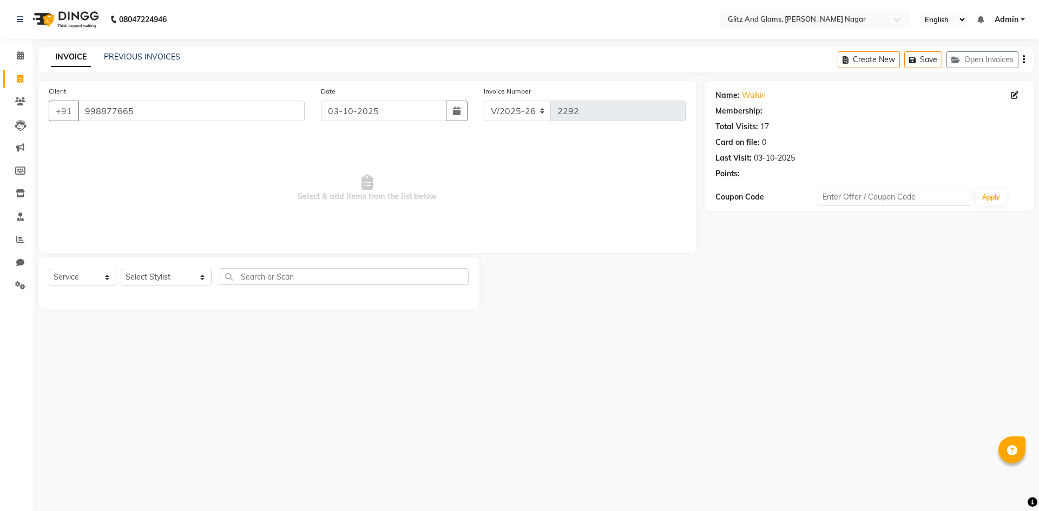
select select "1: Object"
click at [188, 275] on select "Select Stylist [PERSON_NAME] [PERSON_NAME] ANKIT ASHOK ATO [PERSON_NAME] CHETAN…" at bounding box center [166, 277] width 91 height 17
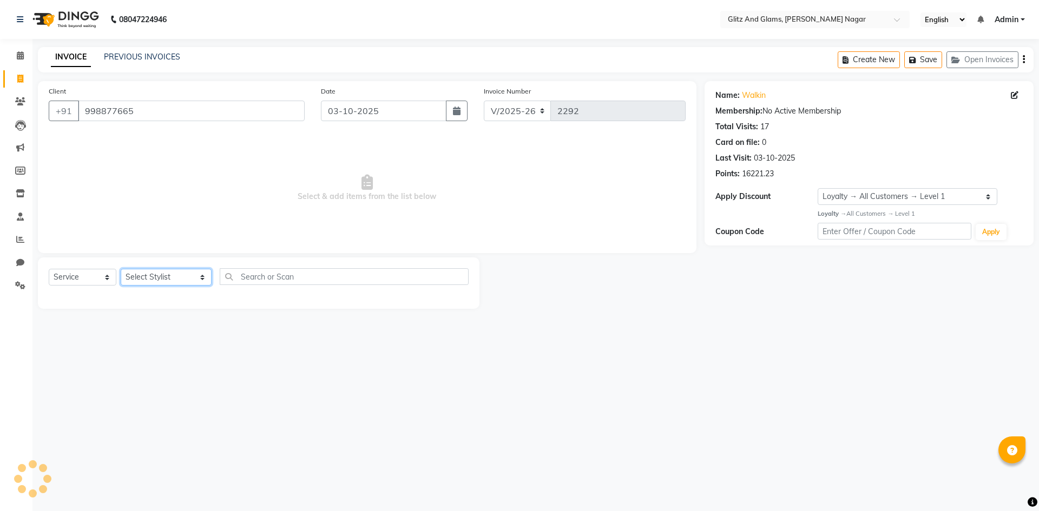
select select "80524"
click at [121, 269] on select "Select Stylist [PERSON_NAME] [PERSON_NAME] ANKIT ASHOK ATO [PERSON_NAME] CHETAN…" at bounding box center [166, 277] width 91 height 17
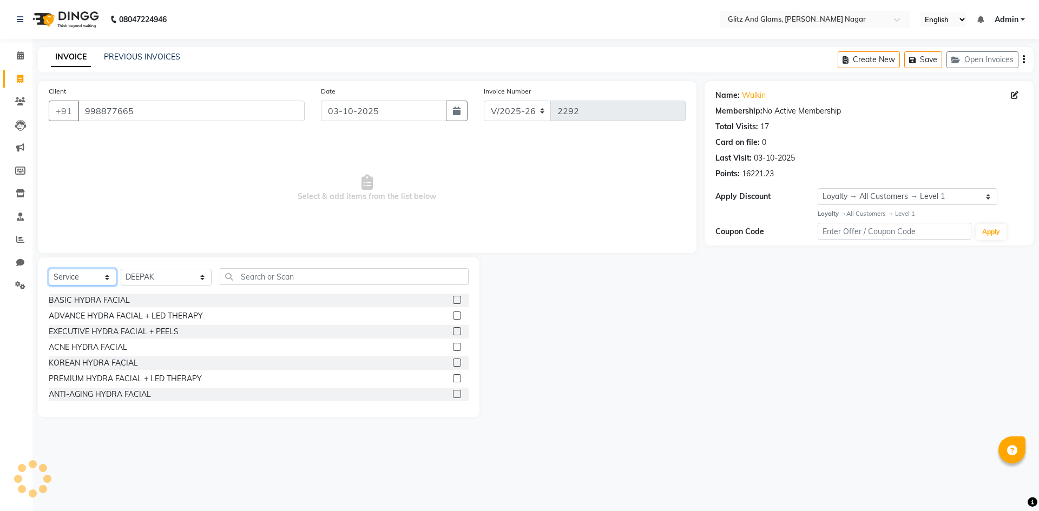
click at [98, 272] on select "Select Service Product Membership Package Voucher Prepaid Gift Card" at bounding box center [83, 277] width 68 height 17
select select "product"
click at [49, 269] on select "Select Service Product Membership Package Voucher Prepaid Gift Card" at bounding box center [83, 277] width 68 height 17
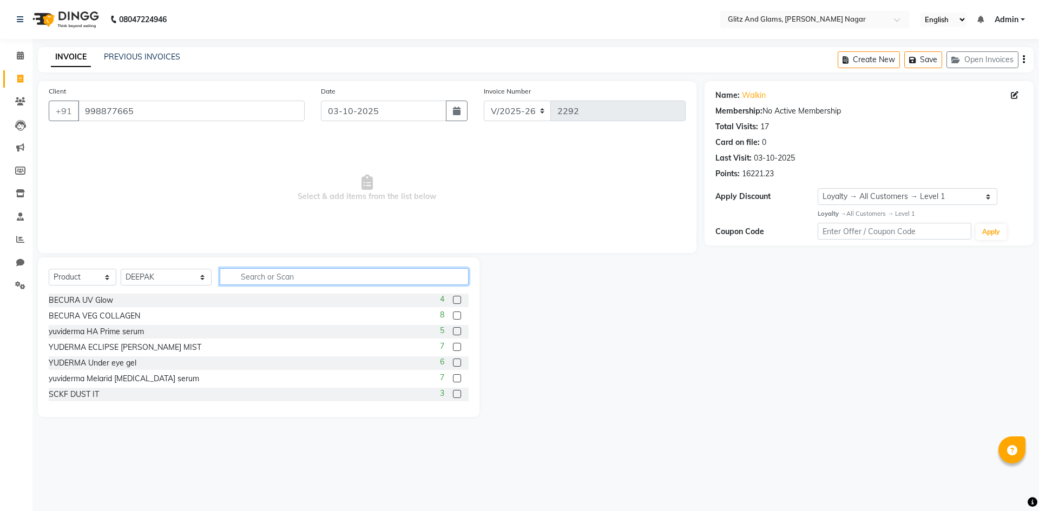
click at [254, 277] on input "text" at bounding box center [344, 276] width 249 height 17
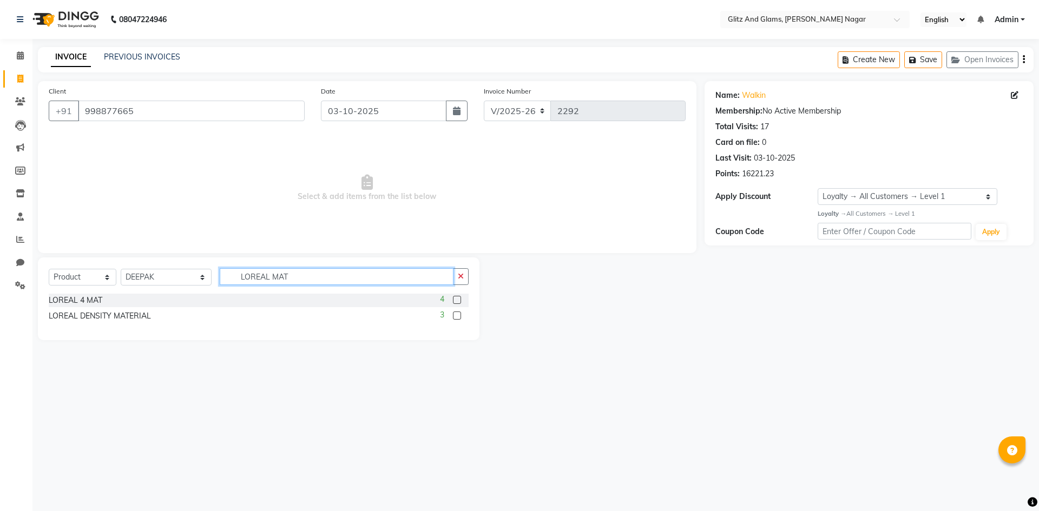
type input "LOREAL MAT"
click at [458, 298] on label at bounding box center [457, 300] width 8 height 8
click at [458, 298] on input "checkbox" at bounding box center [456, 300] width 7 height 7
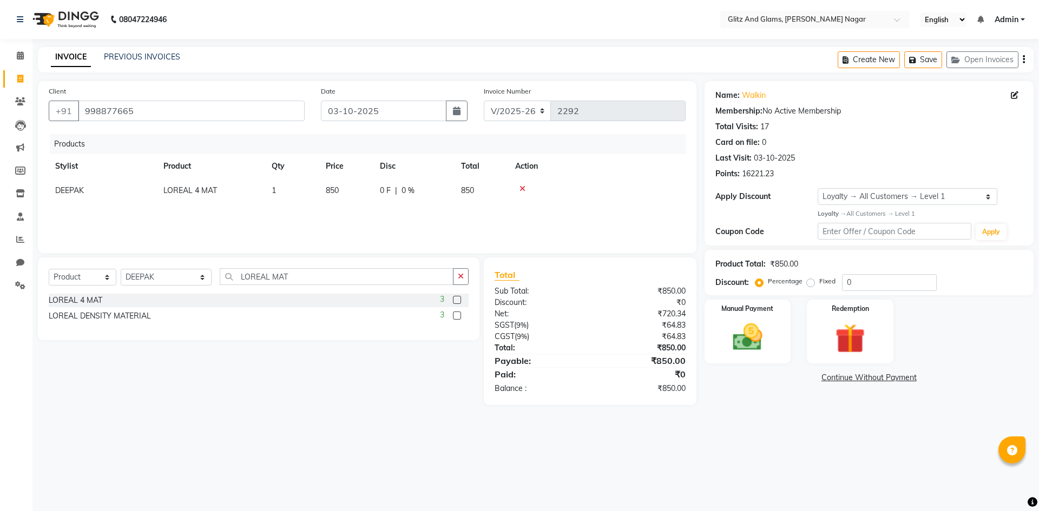
click at [455, 300] on label at bounding box center [457, 300] width 8 height 8
click at [455, 300] on input "checkbox" at bounding box center [456, 300] width 7 height 7
click at [458, 300] on label at bounding box center [457, 300] width 8 height 8
click at [458, 300] on input "checkbox" at bounding box center [456, 300] width 7 height 7
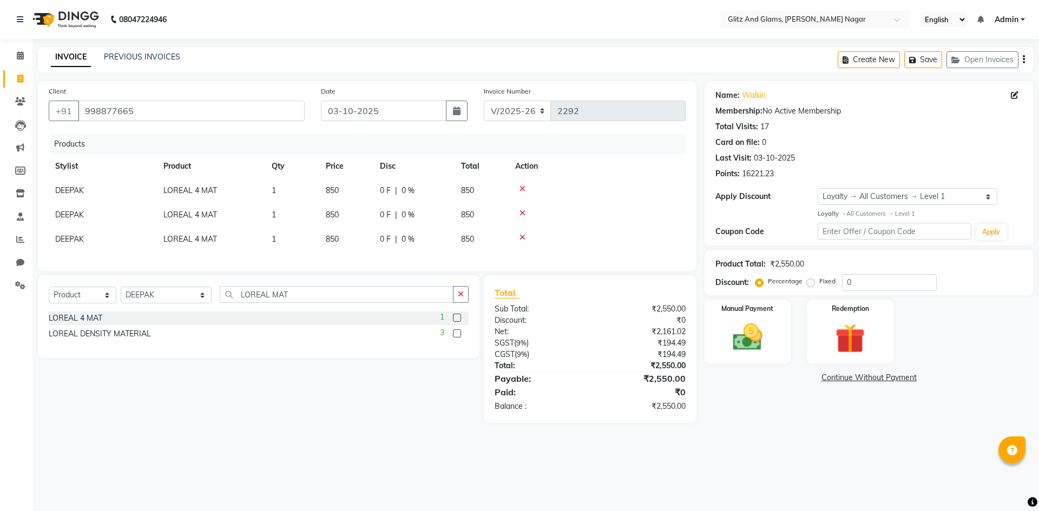
click at [457, 322] on label at bounding box center [457, 318] width 8 height 8
click at [457, 322] on input "checkbox" at bounding box center [456, 318] width 7 height 7
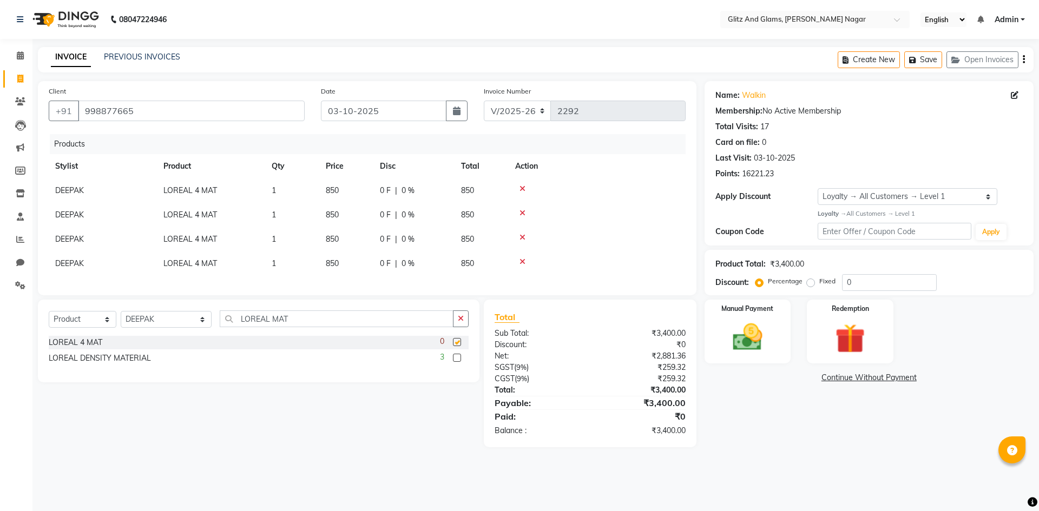
checkbox input "false"
click at [750, 347] on img at bounding box center [748, 338] width 50 height 36
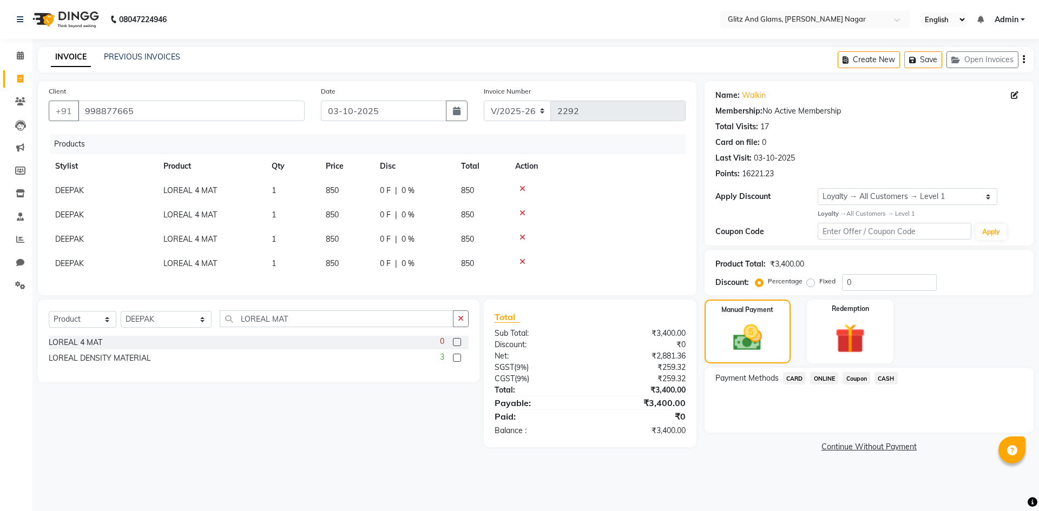
click at [818, 378] on span "ONLINE" at bounding box center [824, 378] width 28 height 12
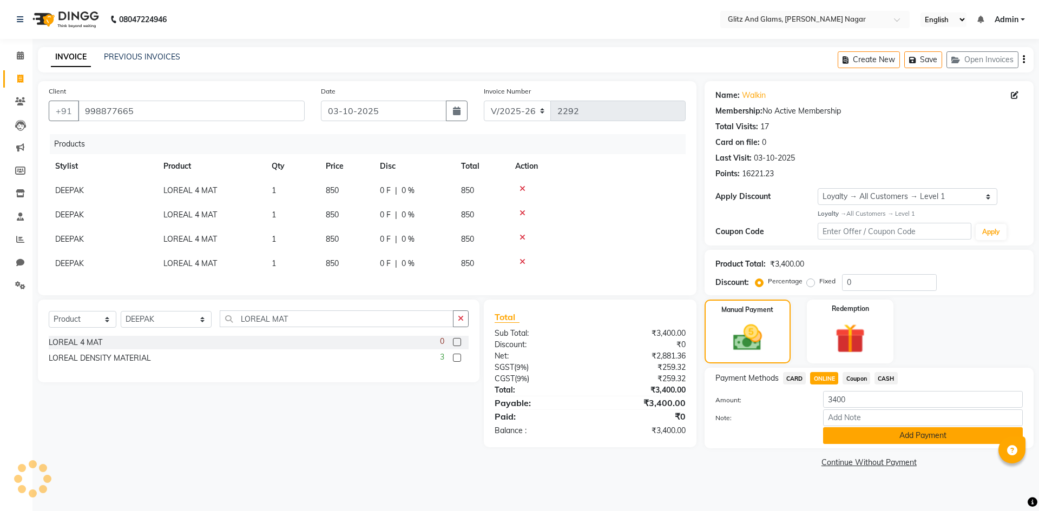
click at [854, 438] on button "Add Payment" at bounding box center [923, 436] width 200 height 17
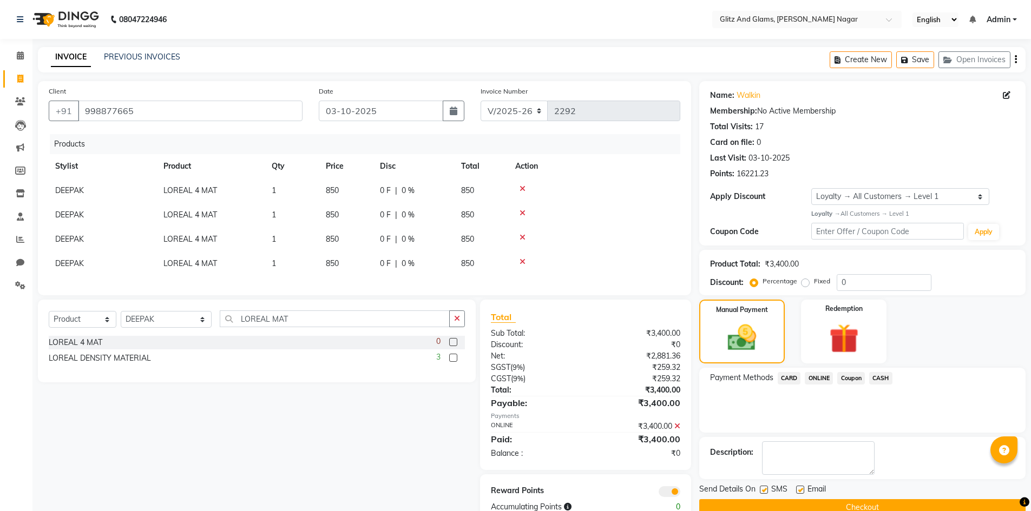
click at [848, 504] on button "Checkout" at bounding box center [862, 508] width 326 height 17
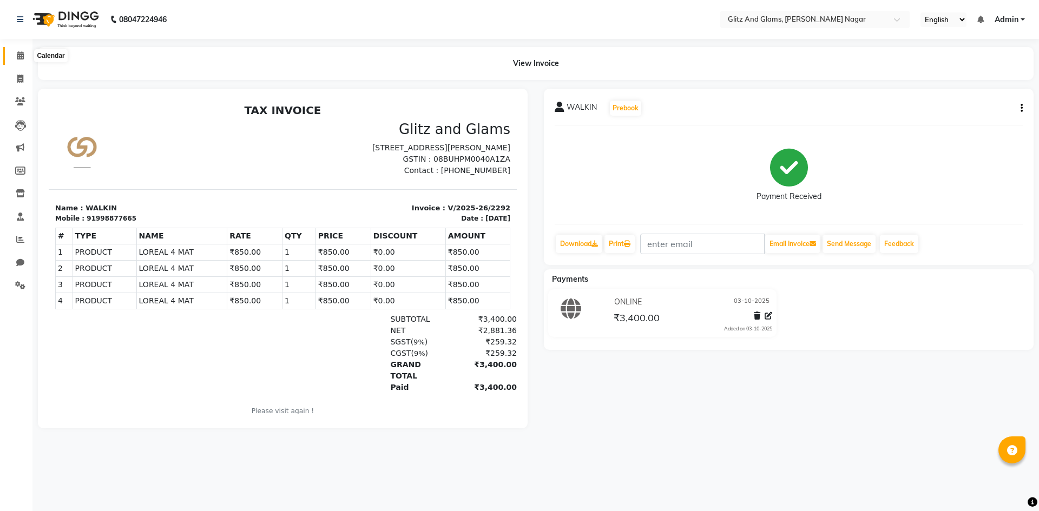
click at [22, 55] on icon at bounding box center [20, 55] width 7 height 8
